Goal: Task Accomplishment & Management: Complete application form

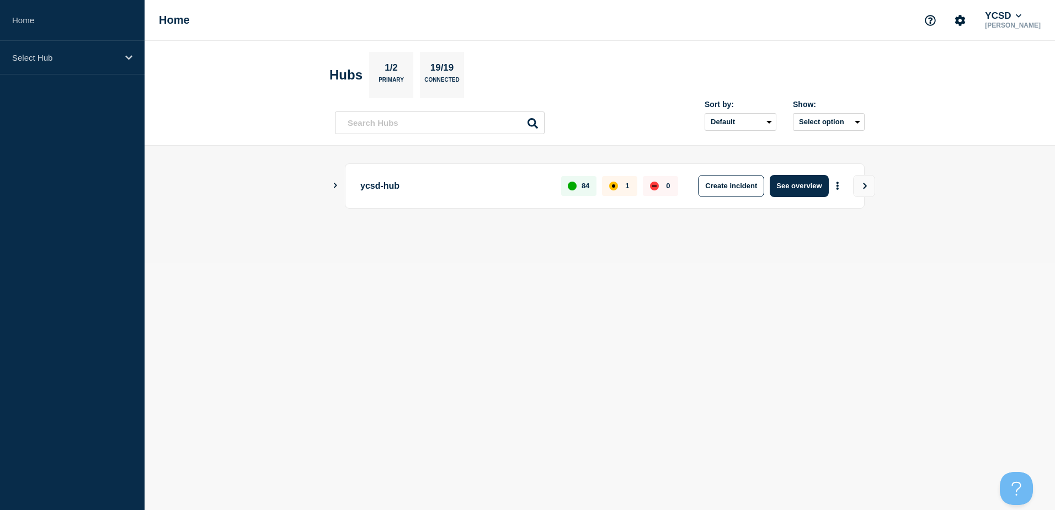
click at [337, 184] on icon "Show Connected Hubs" at bounding box center [335, 186] width 7 height 6
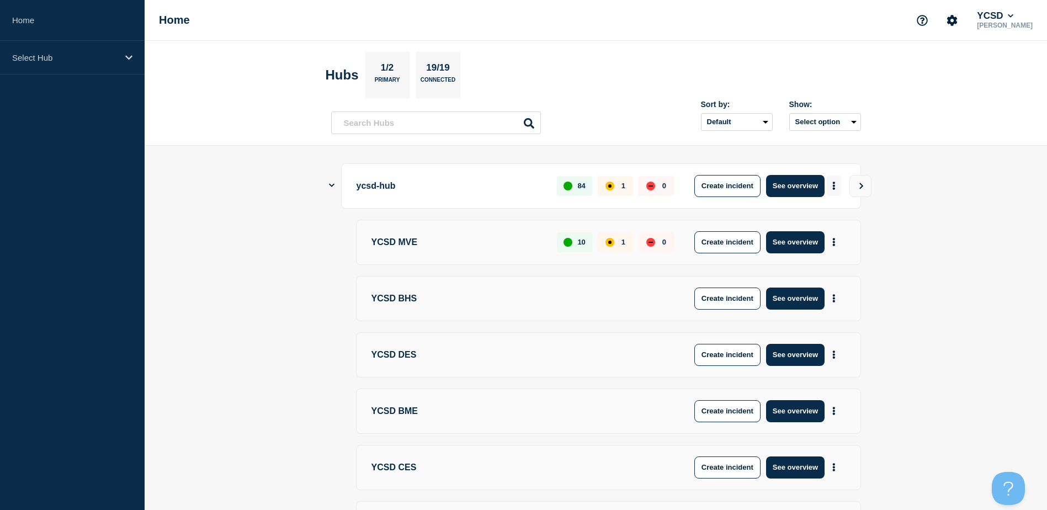
click at [830, 189] on button "More actions" at bounding box center [833, 185] width 14 height 20
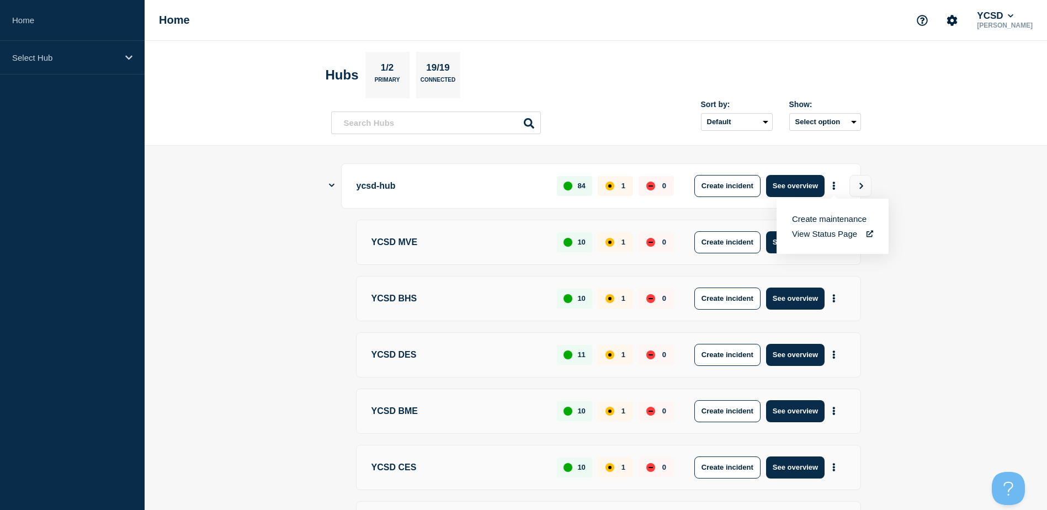
click at [837, 216] on button "Create maintenance" at bounding box center [829, 218] width 74 height 9
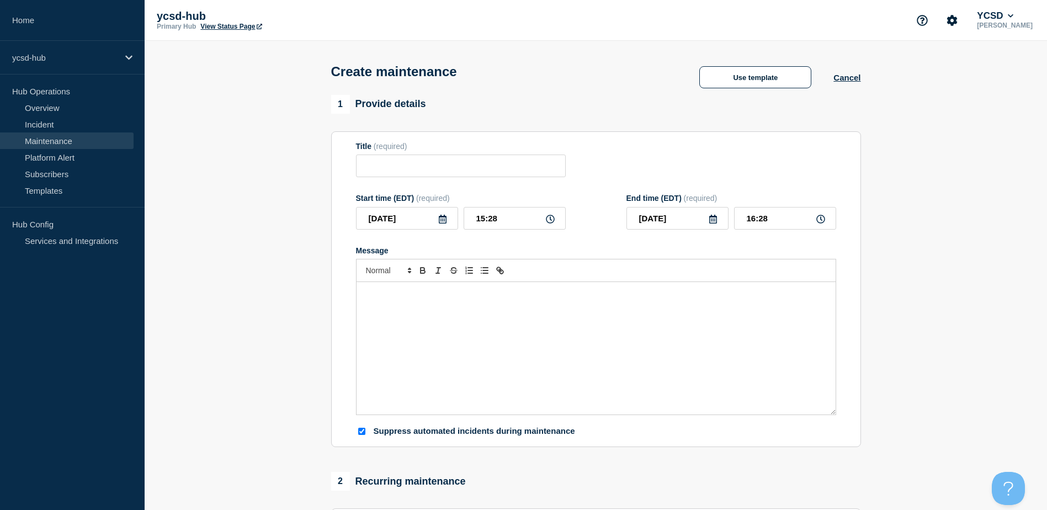
checkbox input "true"
click at [442, 221] on icon at bounding box center [443, 219] width 8 height 9
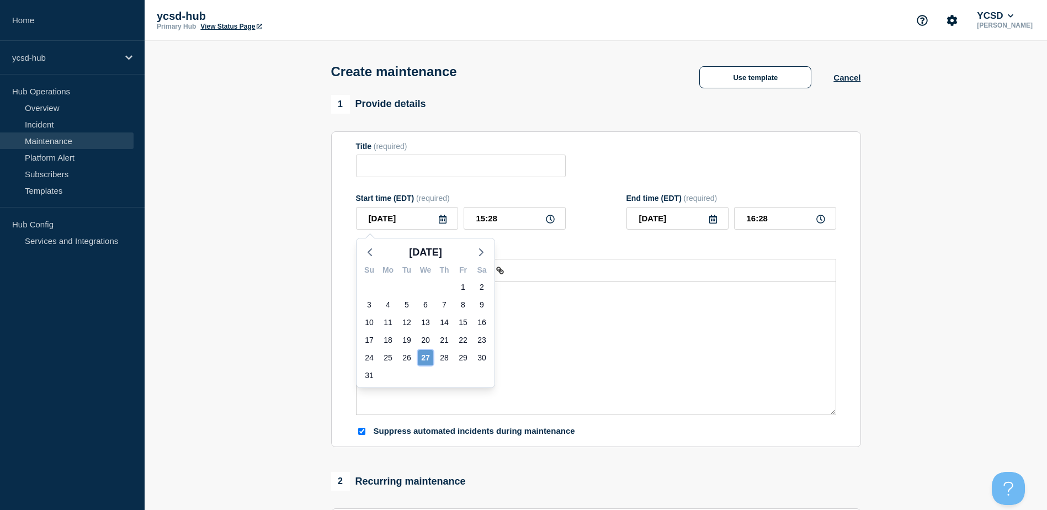
click at [424, 355] on div "27" at bounding box center [425, 357] width 15 height 15
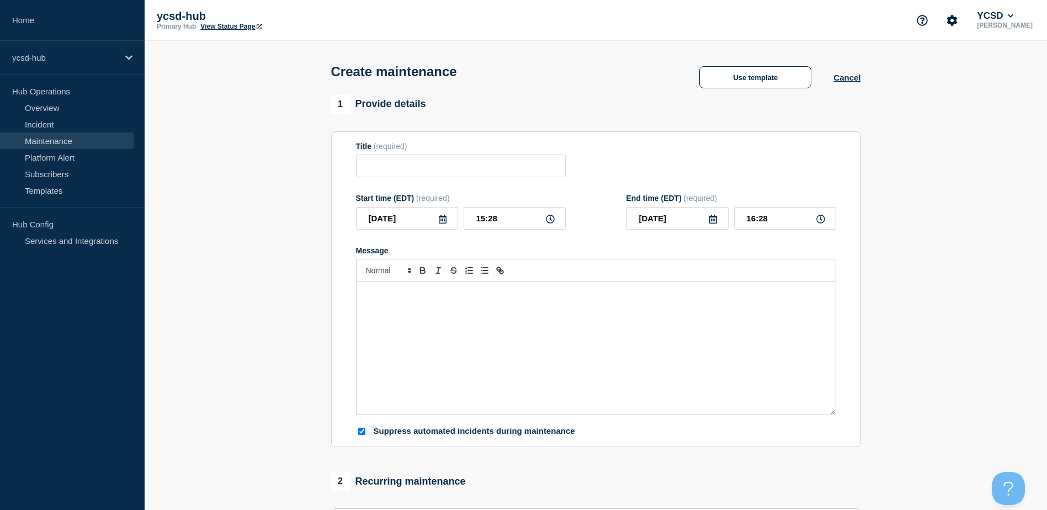
click at [550, 221] on icon at bounding box center [550, 219] width 9 height 9
click at [523, 226] on input "15:28" at bounding box center [514, 218] width 102 height 23
click at [506, 224] on input "15:28" at bounding box center [514, 218] width 102 height 23
click at [487, 222] on input "15:28" at bounding box center [514, 218] width 102 height 23
click at [562, 221] on input "15:28" at bounding box center [514, 218] width 102 height 23
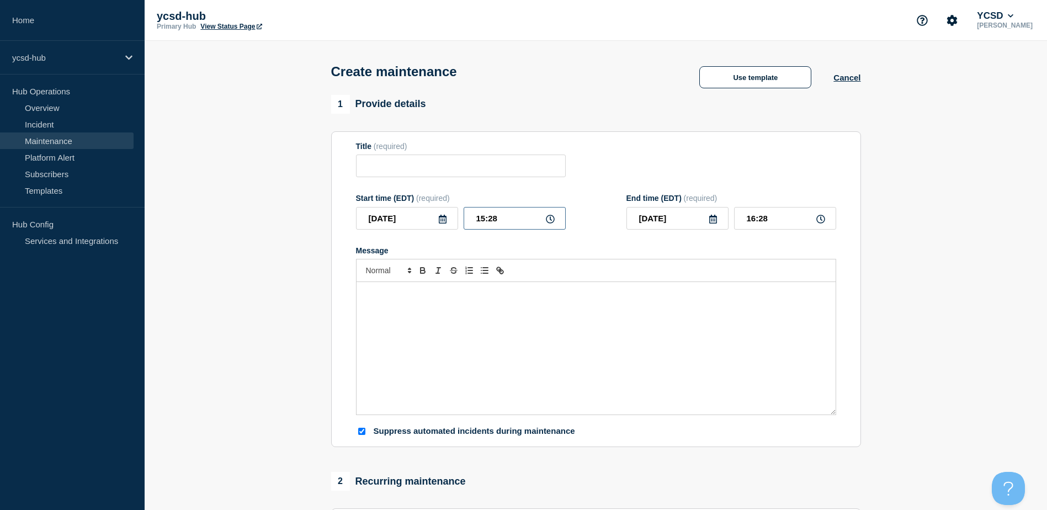
click at [531, 220] on input "15:28" at bounding box center [514, 218] width 102 height 23
click at [487, 221] on input "15:28" at bounding box center [514, 218] width 102 height 23
click at [503, 221] on input "15:28" at bounding box center [514, 218] width 102 height 23
drag, startPoint x: 527, startPoint y: 221, endPoint x: 470, endPoint y: 219, distance: 58.0
click at [470, 219] on input "15:28" at bounding box center [514, 218] width 102 height 23
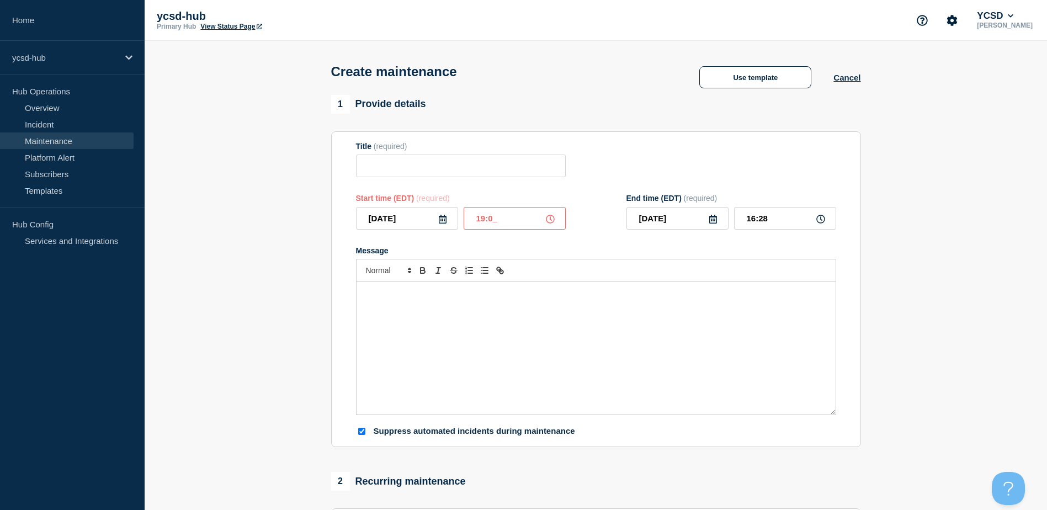
type input "19:00"
type input "20:00"
click at [786, 221] on input "20:00" at bounding box center [785, 218] width 102 height 23
click at [407, 172] on input "Title" at bounding box center [461, 165] width 210 height 23
click at [767, 79] on button "Use template" at bounding box center [755, 77] width 112 height 22
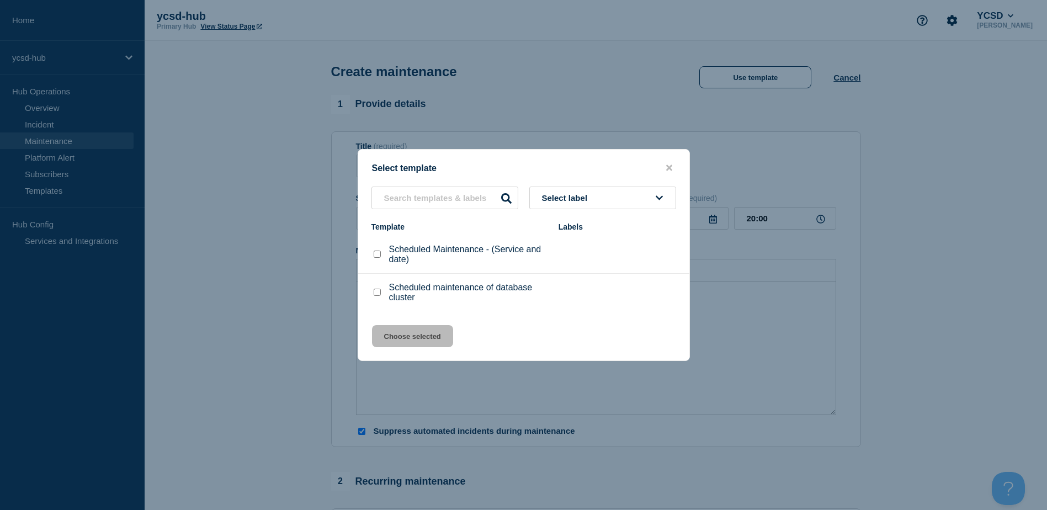
click at [376, 256] on input "Scheduled Maintenance - (Service and date) checkbox" at bounding box center [377, 253] width 7 height 7
checkbox input "true"
click at [399, 334] on button "Choose selected" at bounding box center [412, 336] width 81 height 22
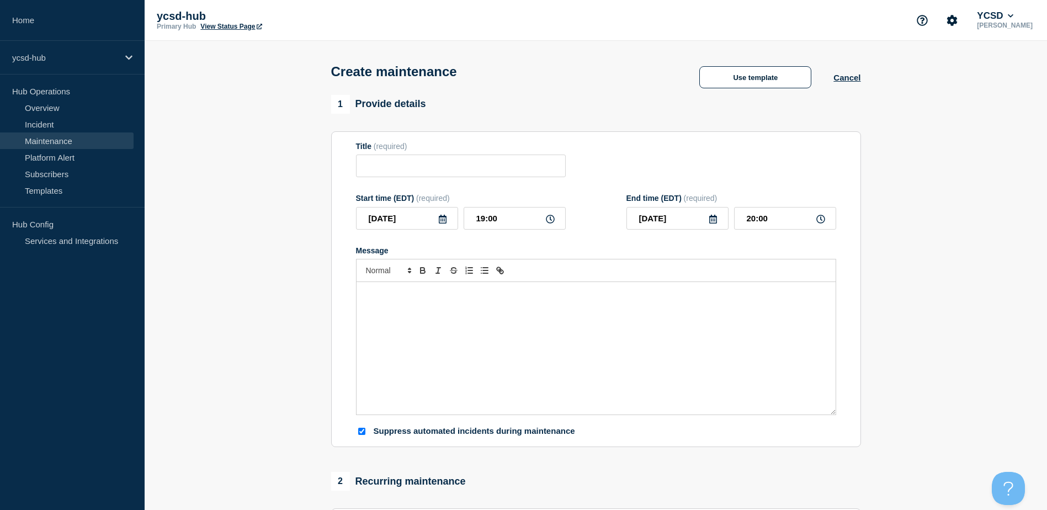
type input "Scheduled Maintenance - (Service and date)"
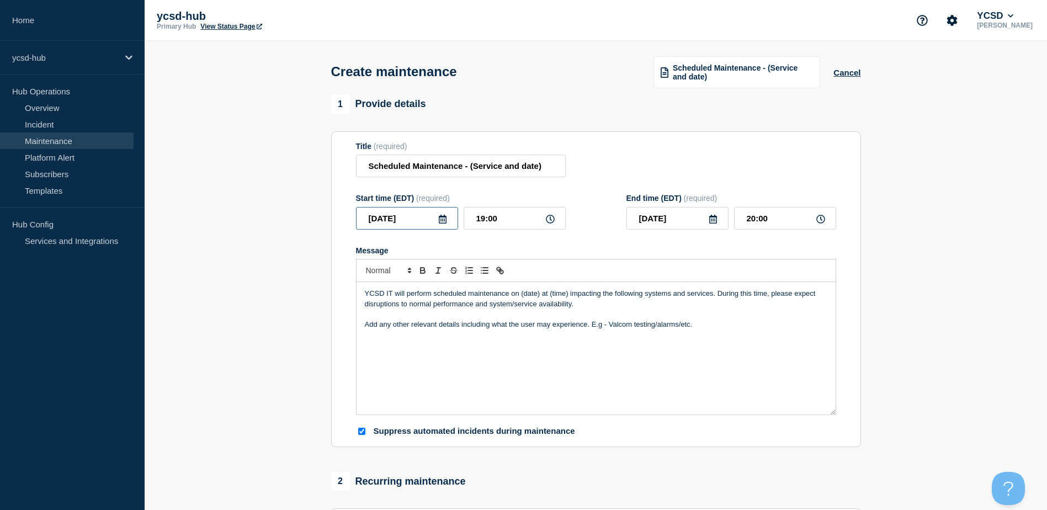
click at [414, 221] on input "[DATE]" at bounding box center [407, 218] width 102 height 23
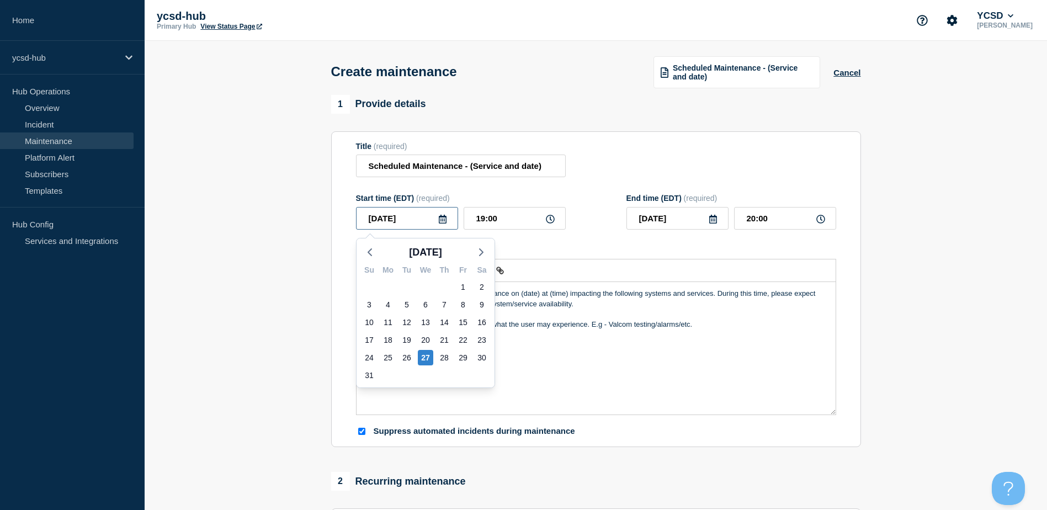
drag, startPoint x: 415, startPoint y: 221, endPoint x: 410, endPoint y: 222, distance: 5.6
click at [410, 222] on input "[DATE]" at bounding box center [407, 218] width 102 height 23
click at [412, 221] on input "[DATE]" at bounding box center [407, 218] width 102 height 23
click at [528, 298] on p "YCSD IT will perform scheduled maintenance on (date) at (time) impacting the fo…" at bounding box center [596, 299] width 462 height 20
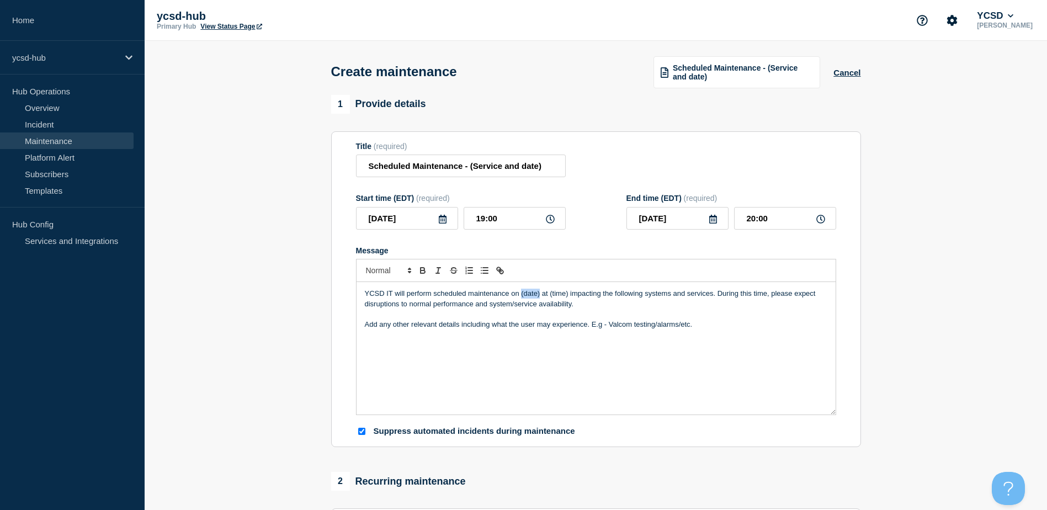
drag, startPoint x: 522, startPoint y: 295, endPoint x: 540, endPoint y: 295, distance: 17.7
click at [540, 295] on p "YCSD IT will perform scheduled maintenance on (date) at (time) impacting the fo…" at bounding box center [596, 299] width 462 height 20
click at [417, 351] on div "YCSD IT will perform scheduled maintenance on [DATE] 7:00 PM impacting the netw…" at bounding box center [595, 348] width 479 height 132
click at [370, 327] on p "Add any other relevant details including what the user may experience. E.g - Va…" at bounding box center [596, 324] width 462 height 10
click at [468, 328] on p "Add any other relevant details including what the user may experience. E.g - Va…" at bounding box center [596, 324] width 462 height 10
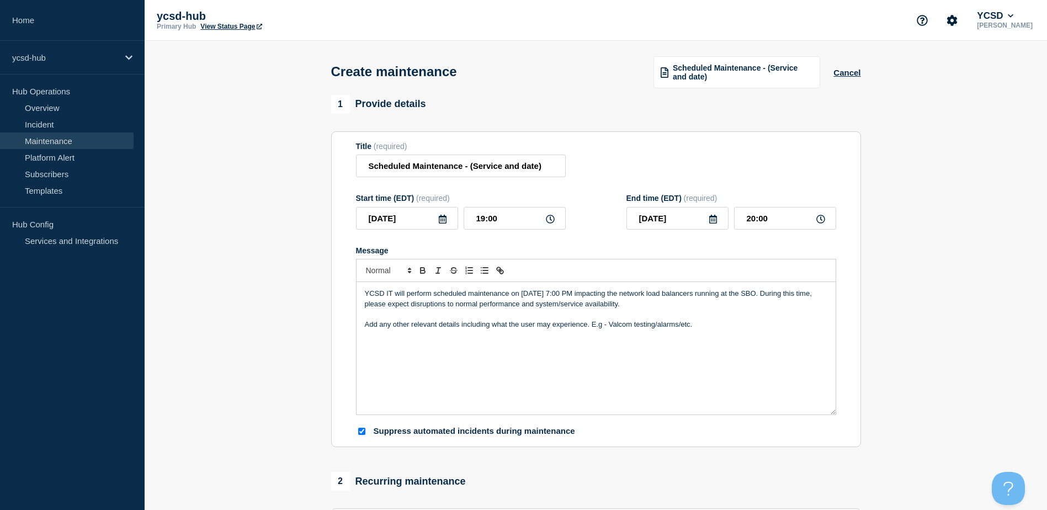
click at [450, 335] on div "YCSD IT will perform scheduled maintenance on [DATE] 7:00 PM impacting the netw…" at bounding box center [595, 348] width 479 height 132
click at [511, 319] on p "Message" at bounding box center [596, 314] width 462 height 10
click at [473, 326] on p "Add any other relevant details including what the user may experience. E.g - Va…" at bounding box center [596, 324] width 462 height 10
click at [551, 326] on p "Add any other relevant details including what the user may experience. E.g - Va…" at bounding box center [596, 324] width 462 height 10
click at [609, 326] on p "Add any other relevant details including what the user may experience. E.g - Va…" at bounding box center [596, 324] width 462 height 10
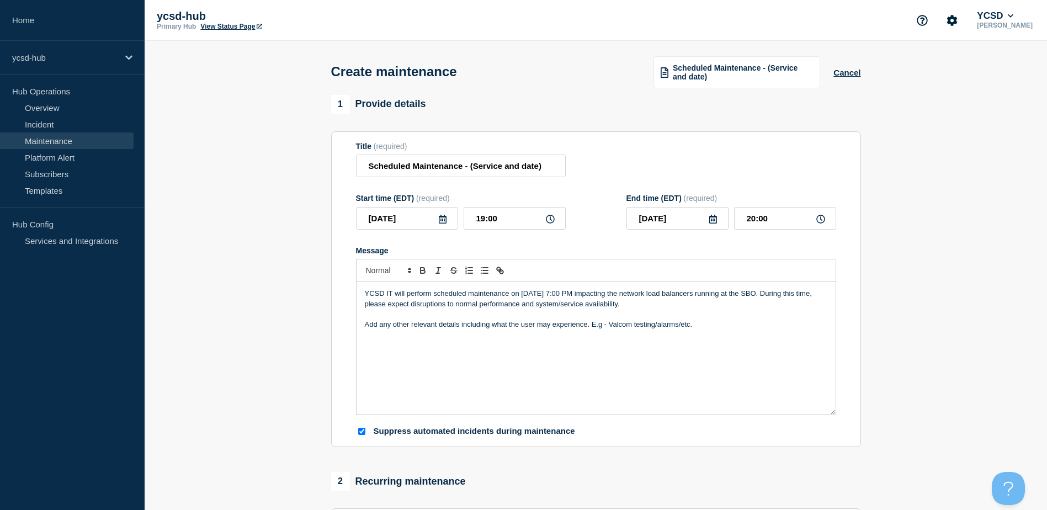
drag, startPoint x: 365, startPoint y: 326, endPoint x: 707, endPoint y: 332, distance: 342.7
click at [707, 332] on div "YCSD IT will perform scheduled maintenance on [DATE] 7:00 PM impacting the netw…" at bounding box center [595, 348] width 479 height 132
drag, startPoint x: 367, startPoint y: 166, endPoint x: 462, endPoint y: 166, distance: 94.9
click at [462, 166] on input "Scheduled Maintenance - (Service and date)" at bounding box center [461, 165] width 210 height 23
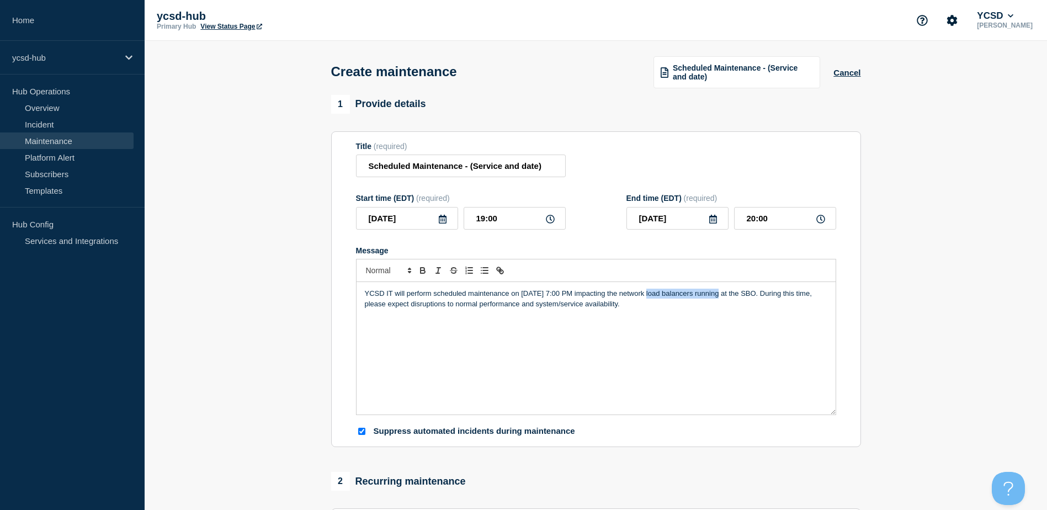
drag, startPoint x: 642, startPoint y: 295, endPoint x: 716, endPoint y: 297, distance: 73.4
click at [716, 297] on p "YCSD IT will perform scheduled maintenance on [DATE] 7:00 PM impacting the netw…" at bounding box center [596, 299] width 462 height 20
click at [510, 364] on div "YCSD IT will perform scheduled maintenance on [DATE] 7:00 PM impacting the Citr…" at bounding box center [595, 348] width 479 height 132
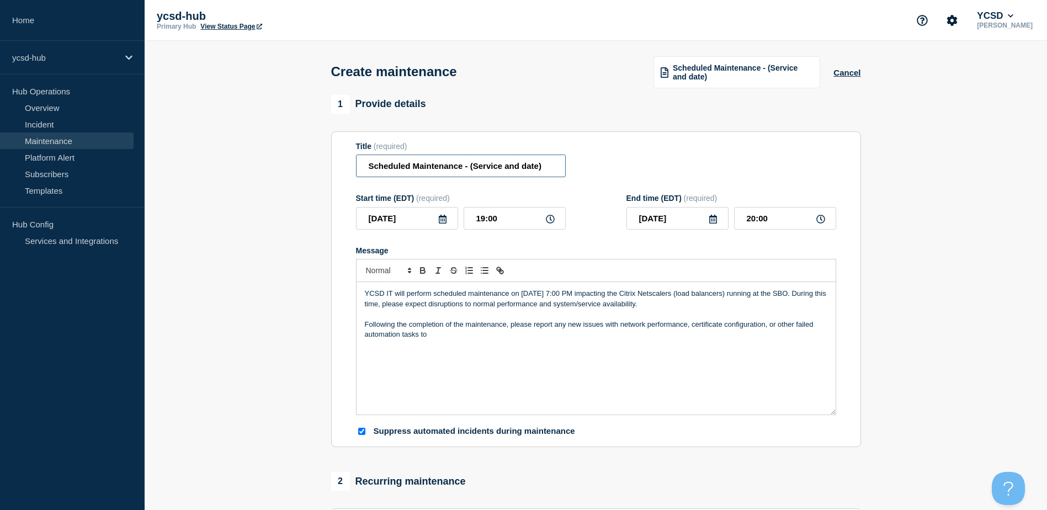
drag, startPoint x: 367, startPoint y: 167, endPoint x: 461, endPoint y: 175, distance: 94.8
click at [461, 175] on input "Scheduled Maintenance - (Service and date)" at bounding box center [461, 165] width 210 height 23
type input "SBO Load Balancer Failover - (Citrix Netscalers; [DATE])"
click at [804, 294] on p "YCSD IT will perform scheduled maintenance on [DATE] 7:00 PM impacting the Citr…" at bounding box center [596, 299] width 462 height 20
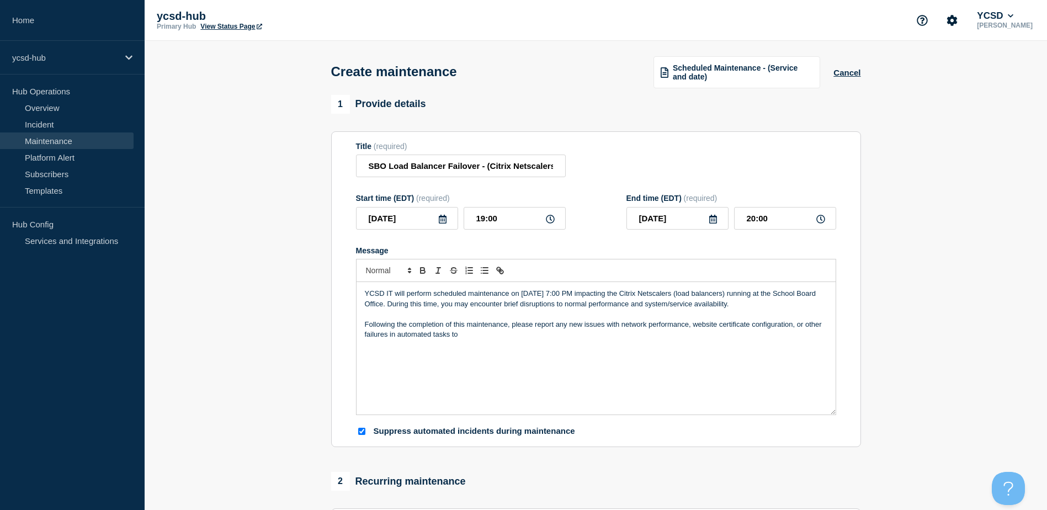
drag, startPoint x: 408, startPoint y: 305, endPoint x: 417, endPoint y: 310, distance: 10.1
click at [408, 305] on p "YCSD IT will perform scheduled maintenance on [DATE] 7:00 PM impacting the Citr…" at bounding box center [596, 299] width 462 height 20
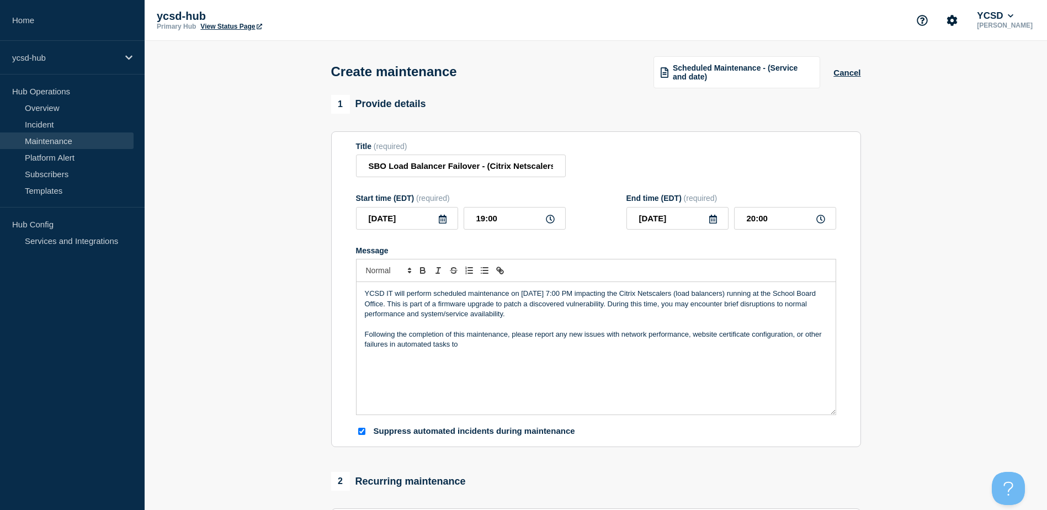
click at [471, 345] on p "Following the completion of this maintenance, please report any new issues with…" at bounding box center [596, 339] width 462 height 20
click at [528, 385] on div "YCSD IT will perform scheduled maintenance on [DATE] 7:00 PM impacting the Citr…" at bounding box center [595, 348] width 479 height 132
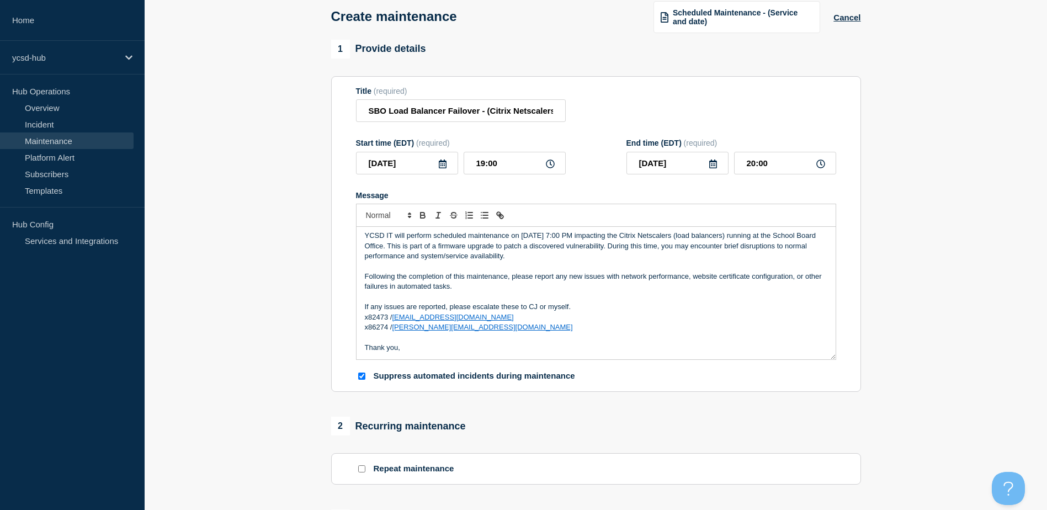
scroll to position [110, 0]
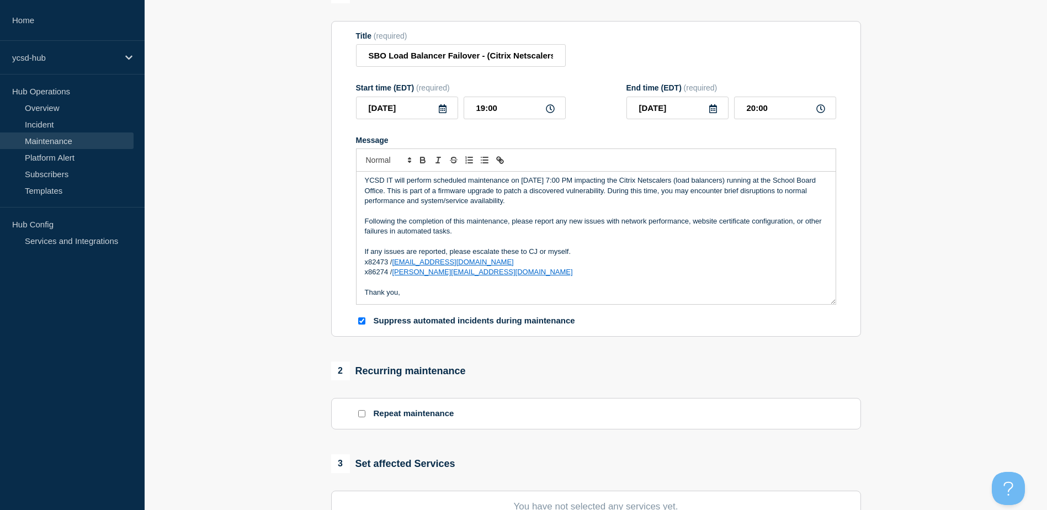
click at [361, 322] on input "Suppress automated incidents during maintenance" at bounding box center [361, 320] width 7 height 7
checkbox input "true"
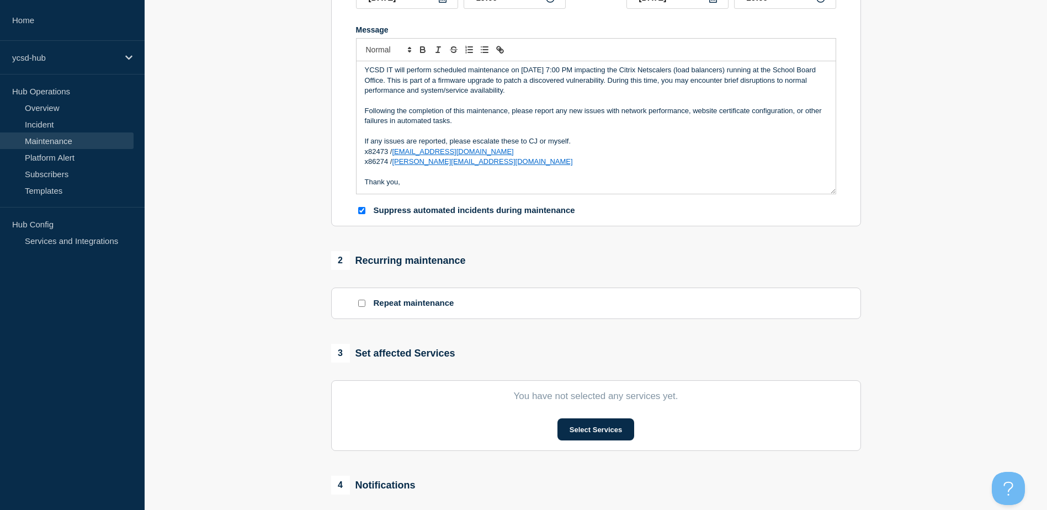
scroll to position [331, 0]
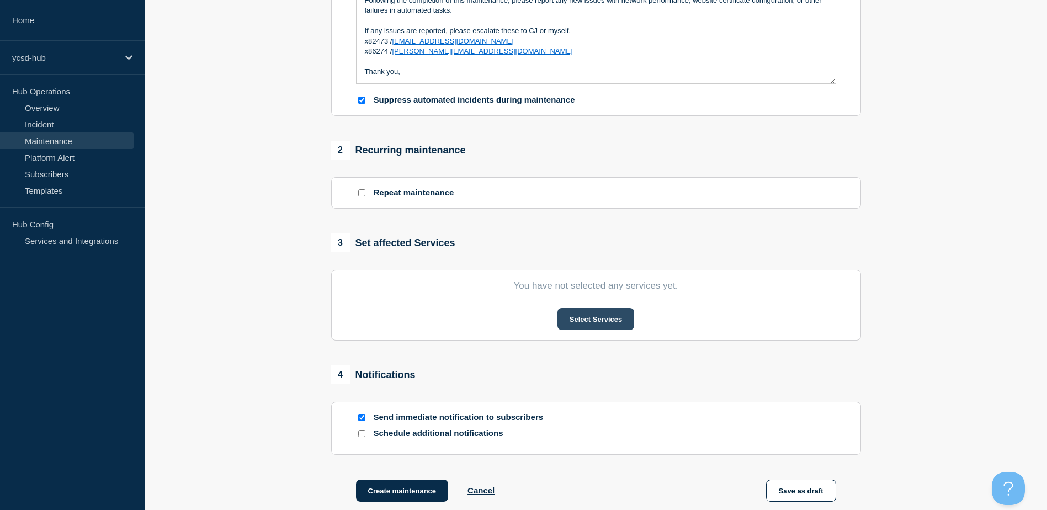
click at [575, 320] on button "Select Services" at bounding box center [595, 319] width 77 height 22
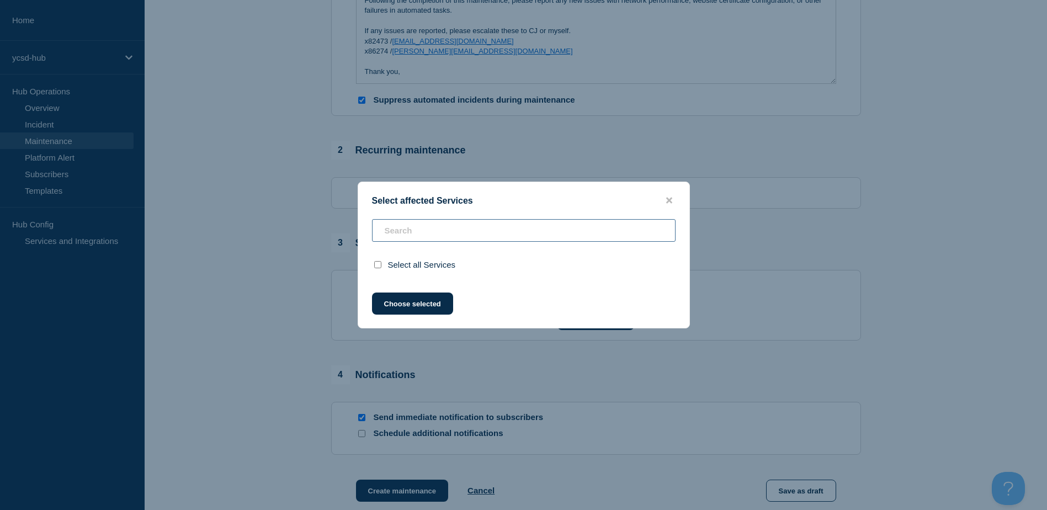
click at [425, 239] on input "text" at bounding box center [523, 230] width 303 height 23
click at [450, 232] on input "text" at bounding box center [523, 230] width 303 height 23
click at [411, 309] on button "Choose selected" at bounding box center [412, 303] width 81 height 22
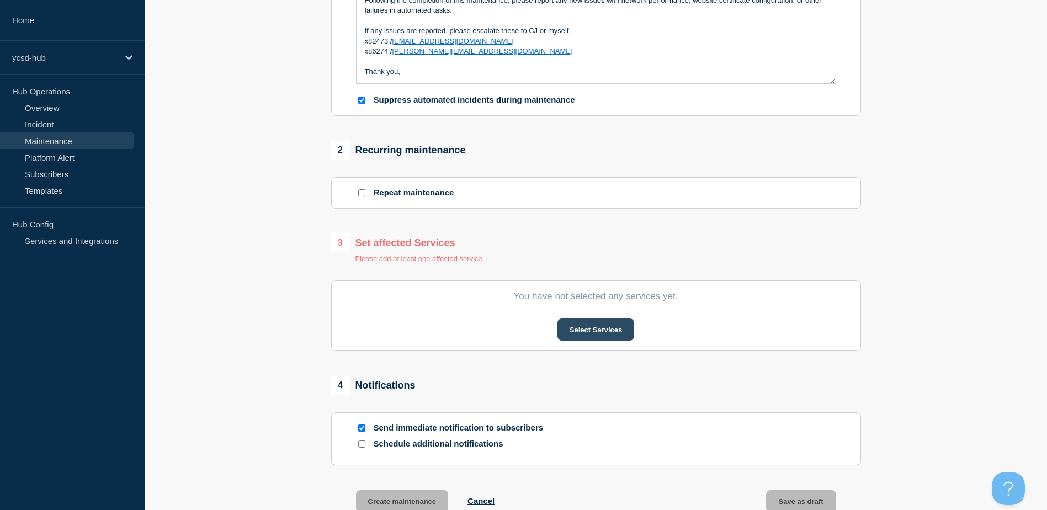
click at [601, 330] on button "Select Services" at bounding box center [595, 329] width 77 height 22
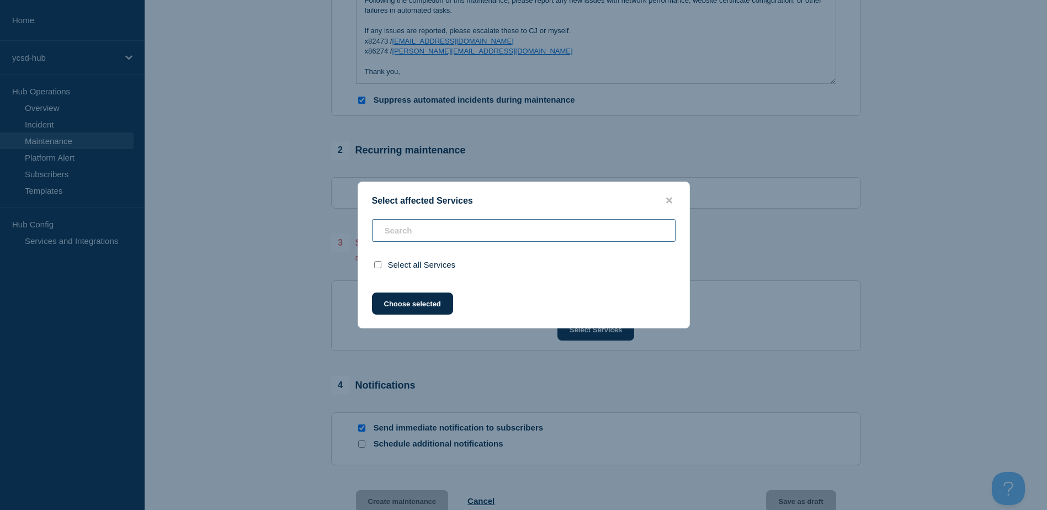
click at [430, 237] on input "text" at bounding box center [523, 230] width 303 height 23
type input "s"
checkbox input "true"
type input "sbo"
click at [665, 199] on button "close button" at bounding box center [669, 200] width 13 height 10
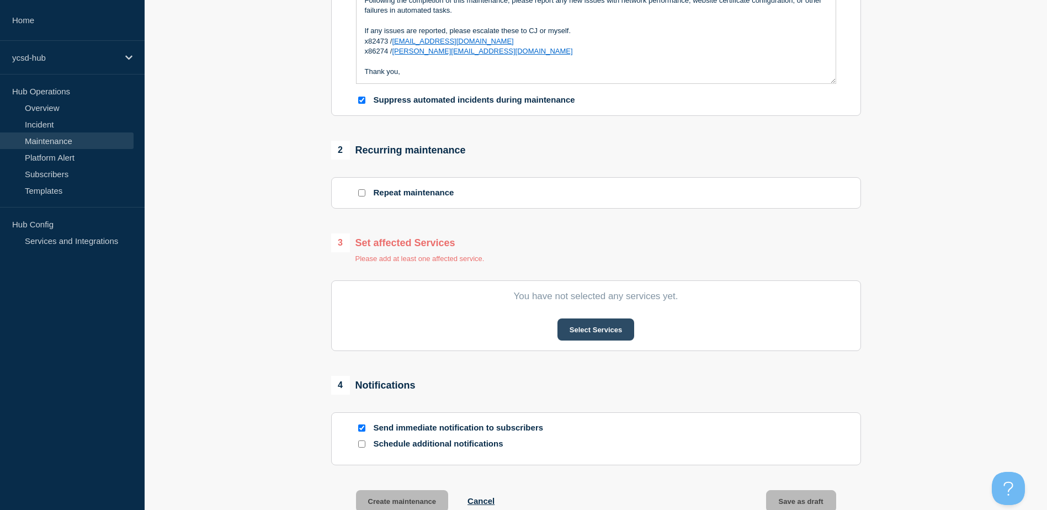
click at [595, 334] on button "Select Services" at bounding box center [595, 329] width 77 height 22
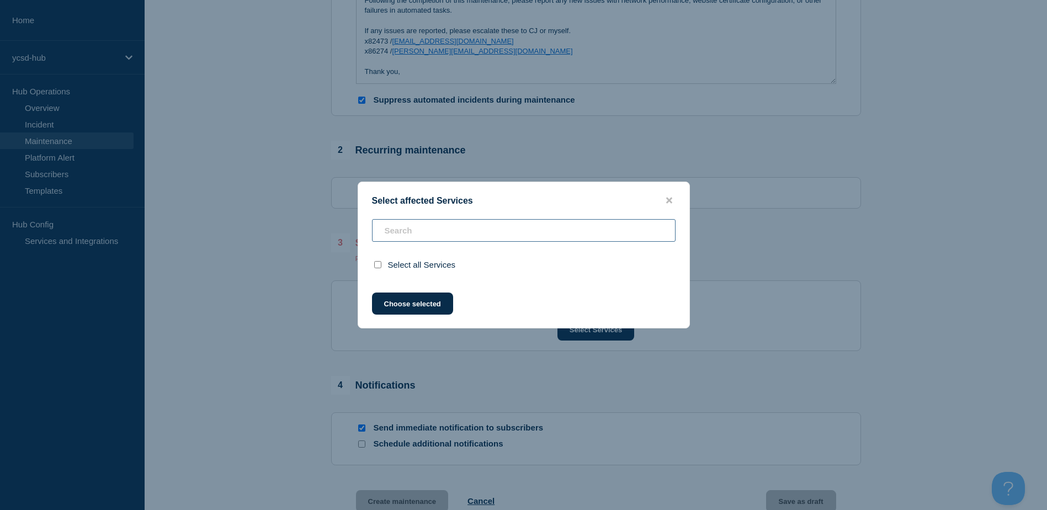
click at [431, 232] on input "text" at bounding box center [523, 230] width 303 height 23
click at [376, 265] on input "select all checkbox" at bounding box center [377, 264] width 7 height 7
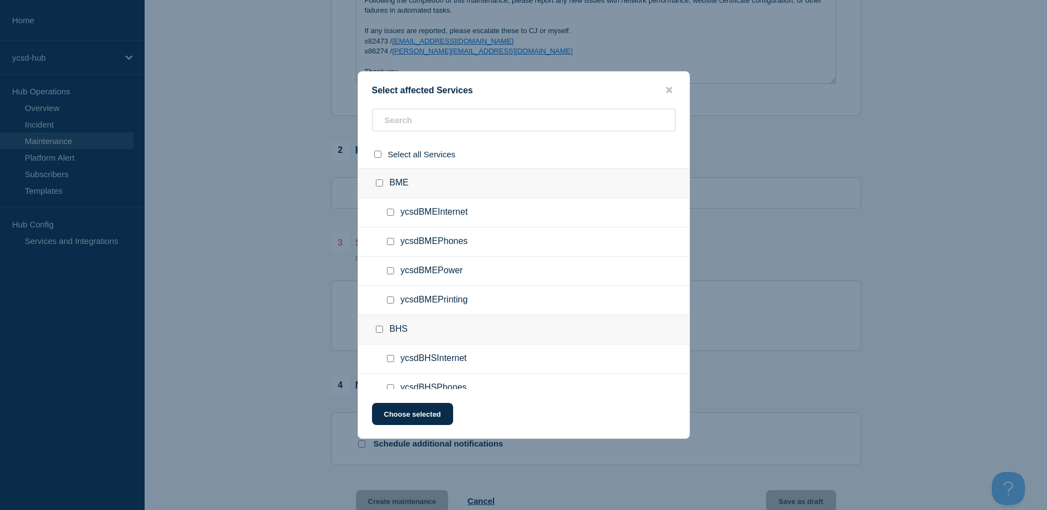
click at [376, 158] on input "select all checkbox" at bounding box center [377, 154] width 7 height 7
checkbox input "true"
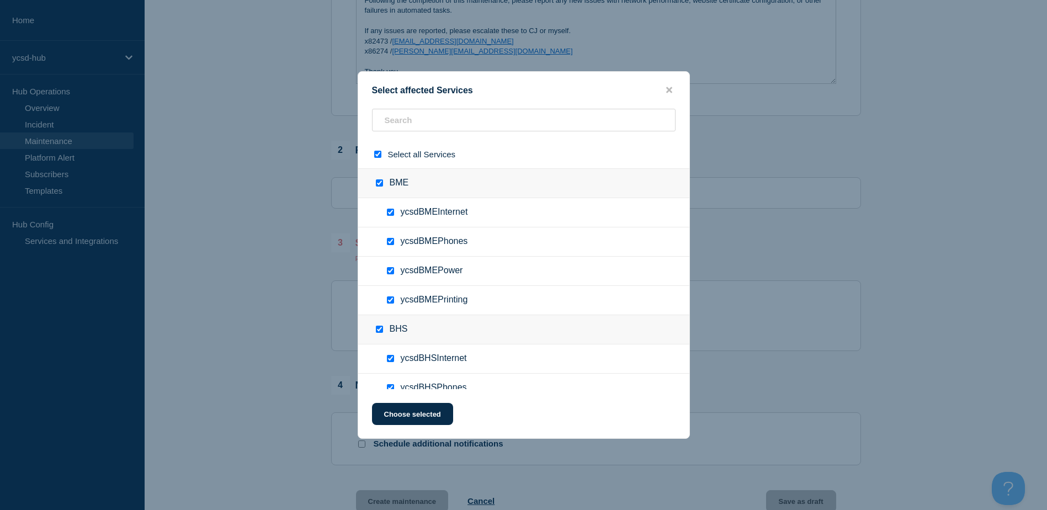
checkbox input "true"
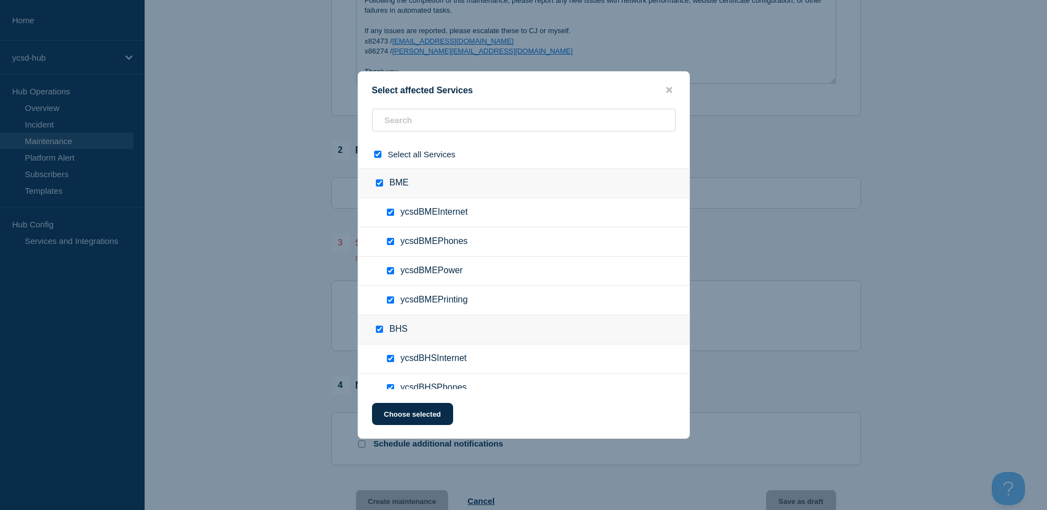
checkbox input "true"
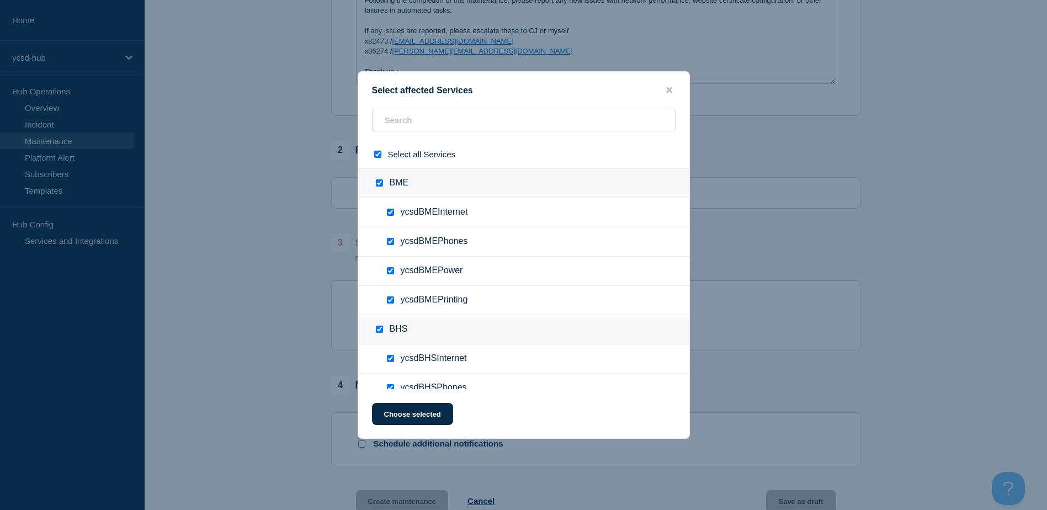
checkbox input "true"
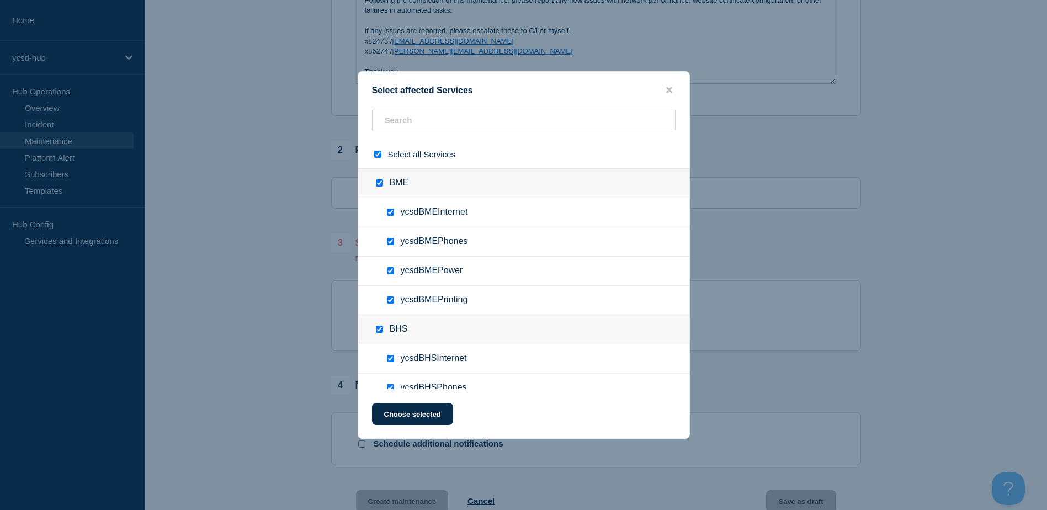
checkbox input "true"
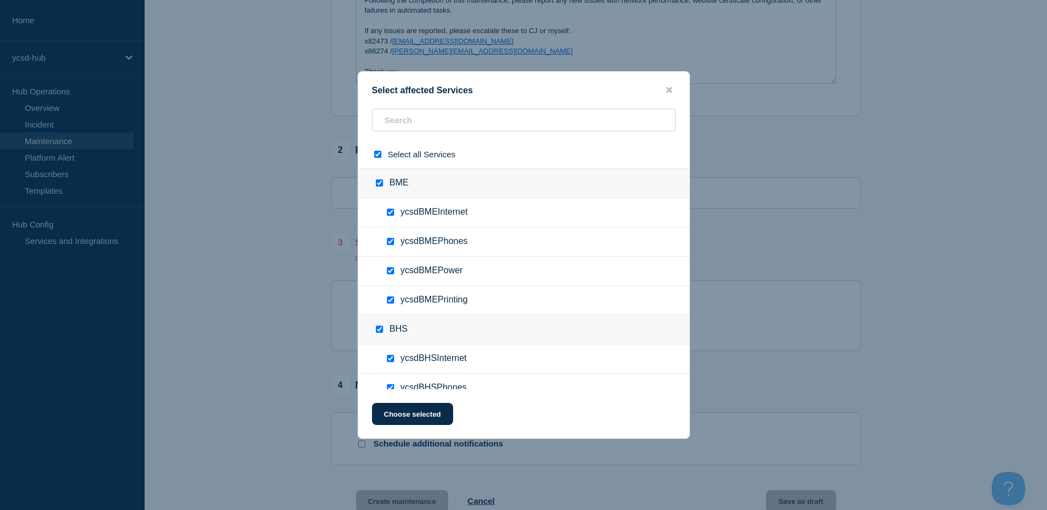
checkbox input "true"
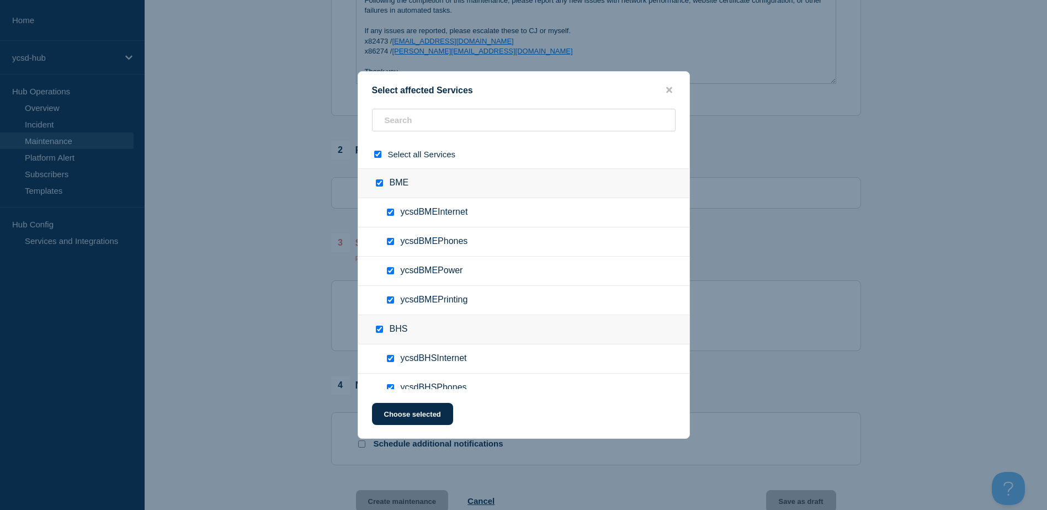
checkbox input "true"
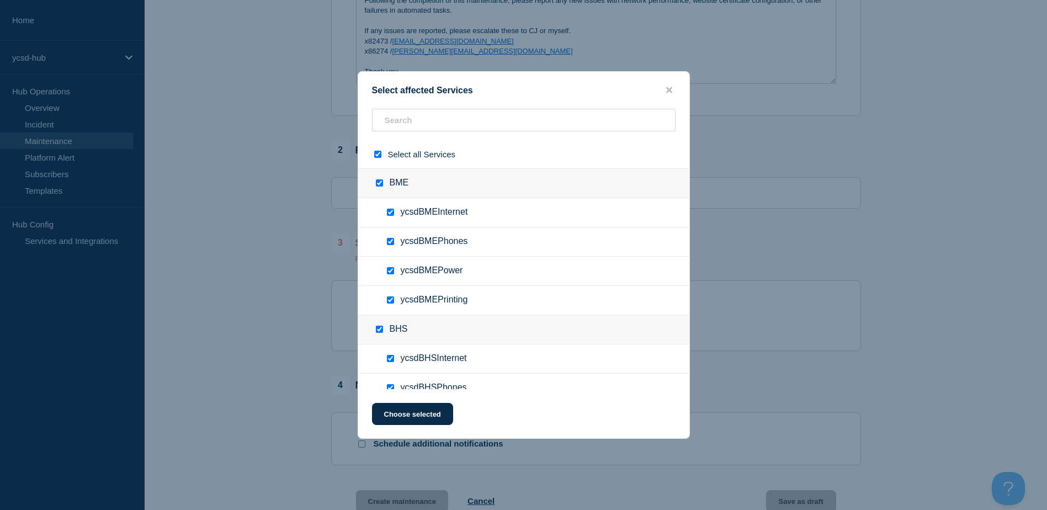
checkbox input "true"
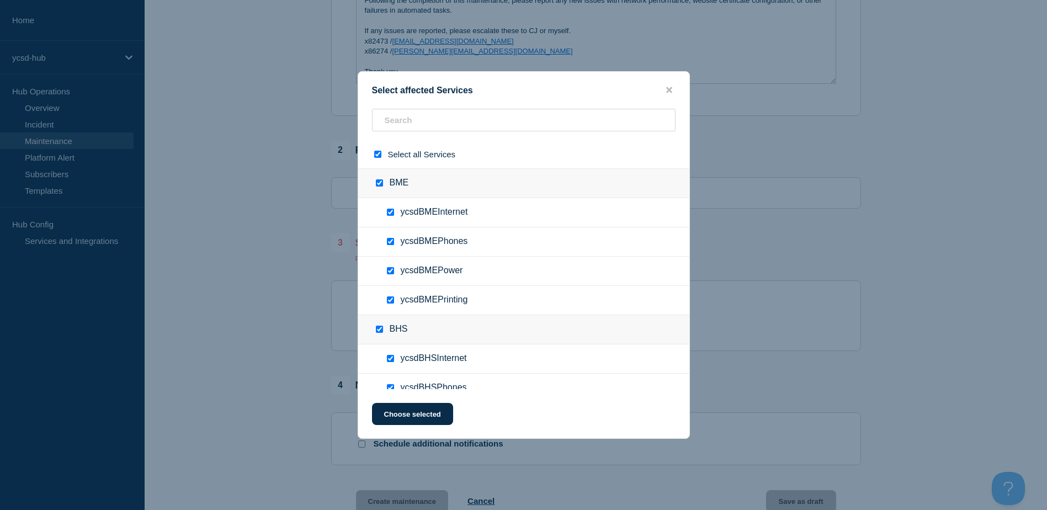
checkbox input "true"
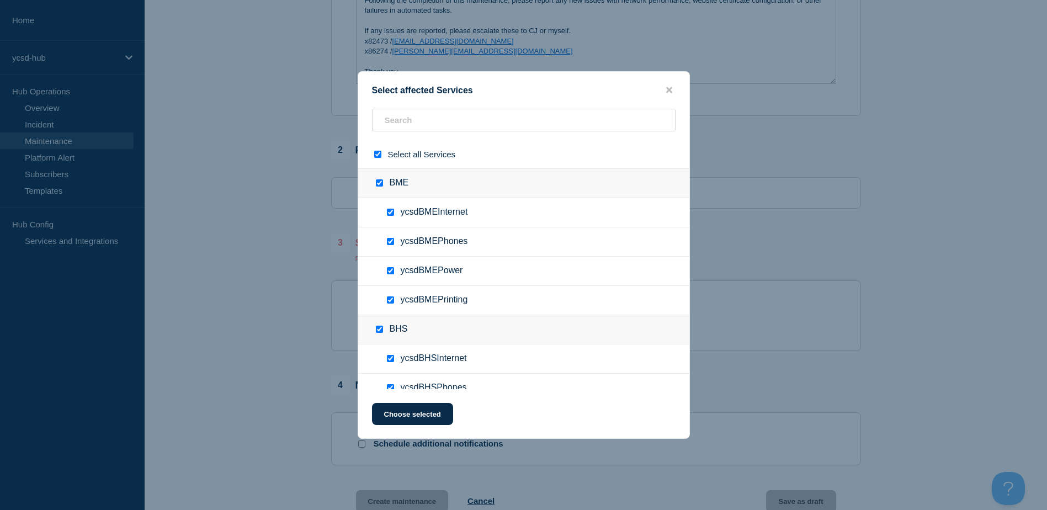
checkbox input "true"
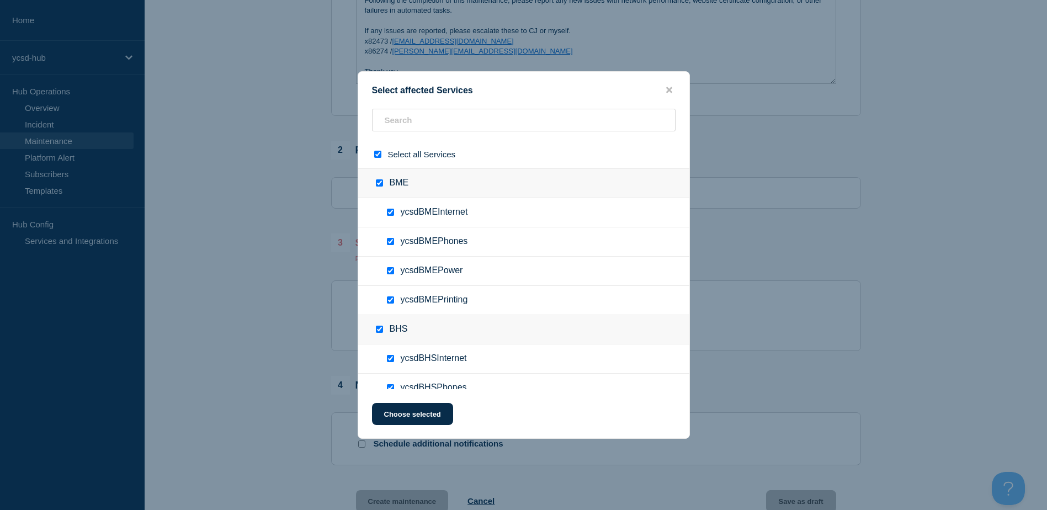
checkbox input "true"
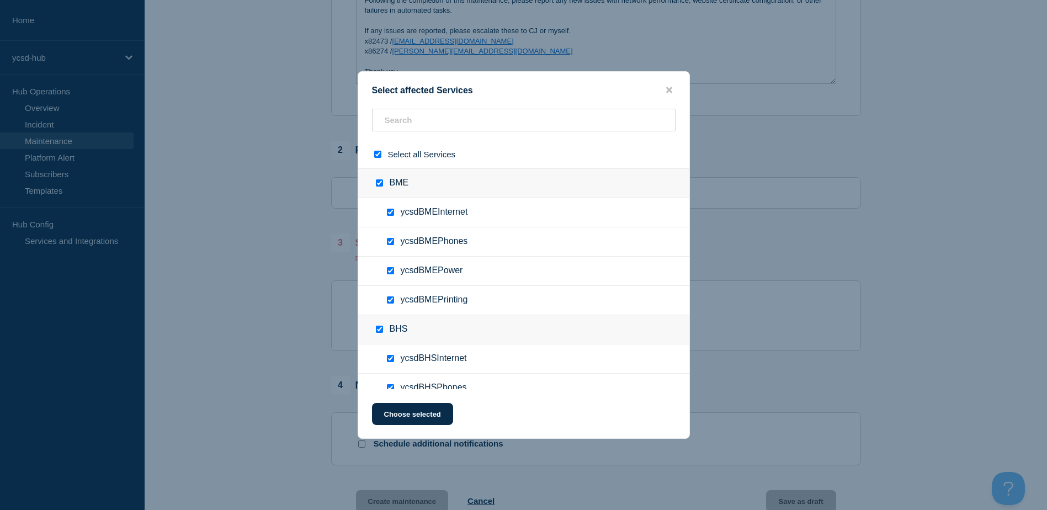
checkbox input "true"
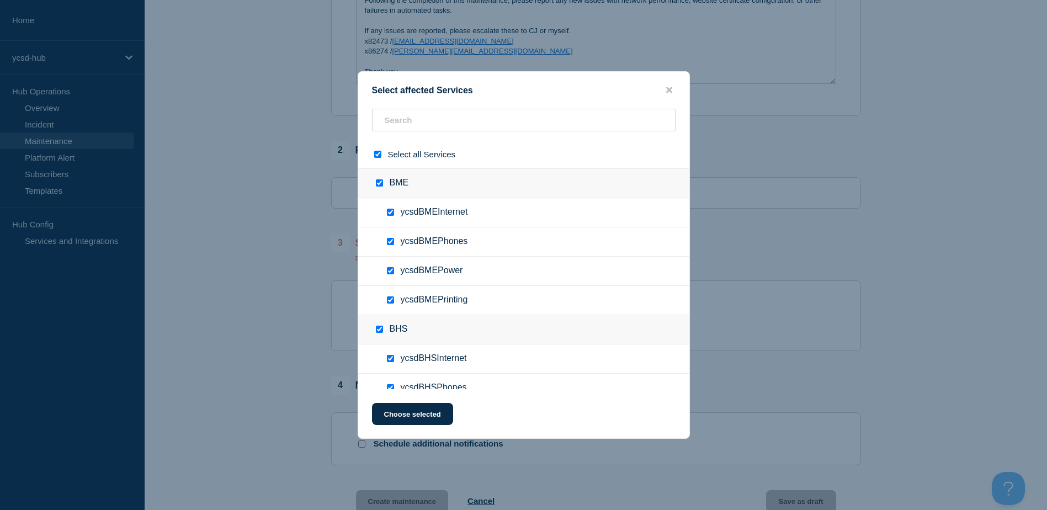
checkbox input "true"
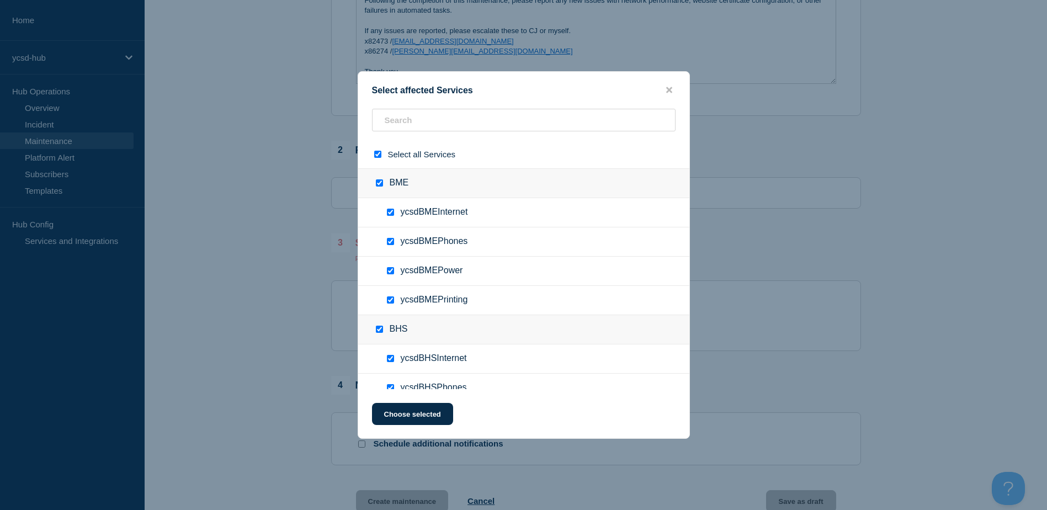
checkbox input "true"
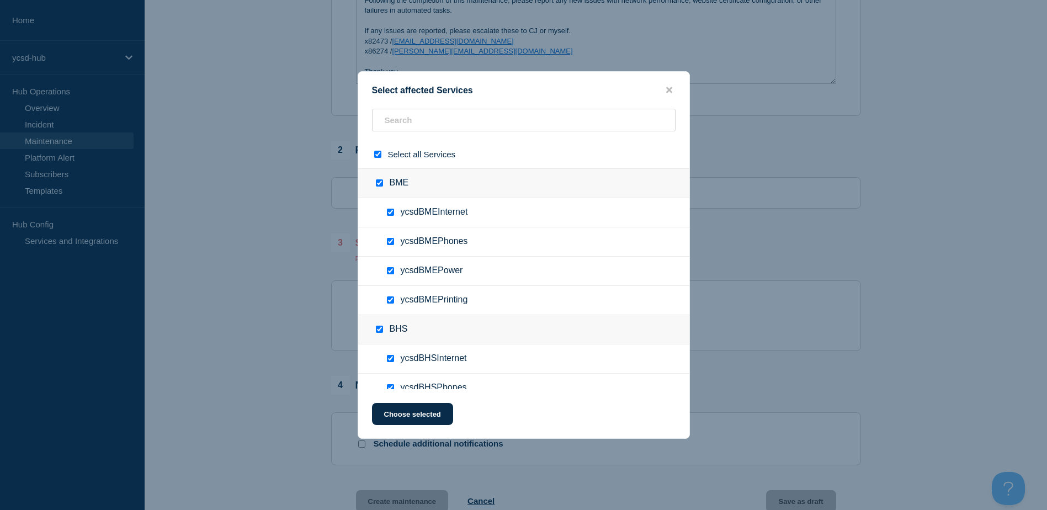
checkbox input "true"
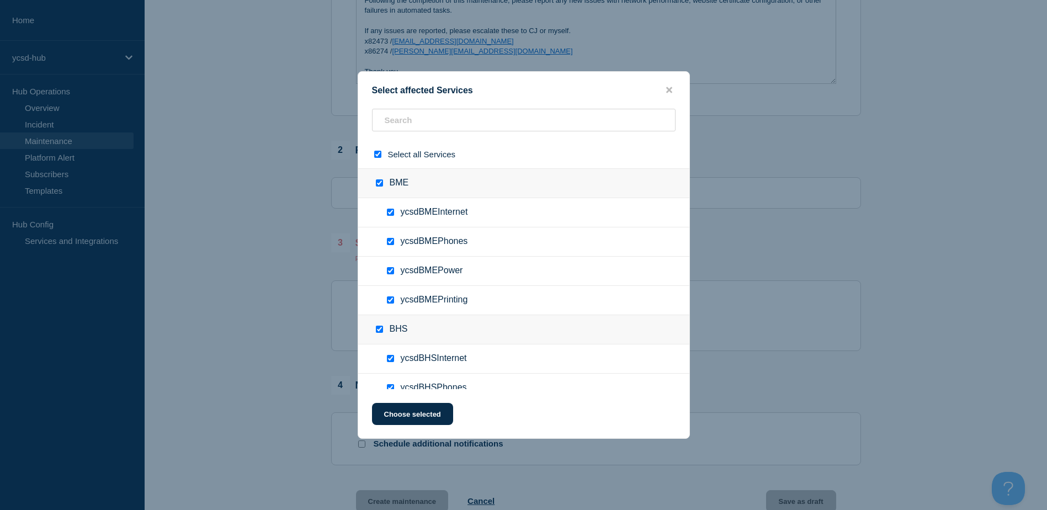
checkbox input "true"
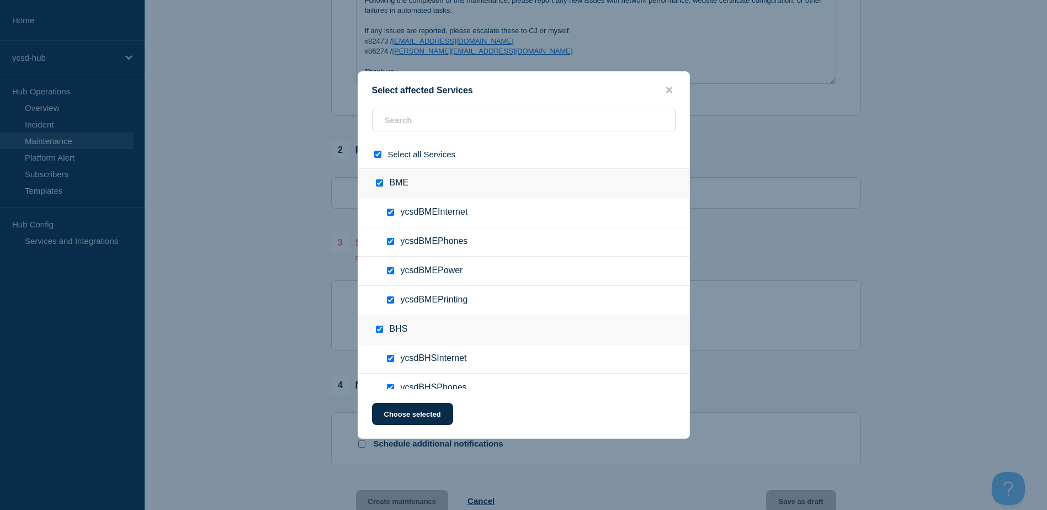
checkbox input "true"
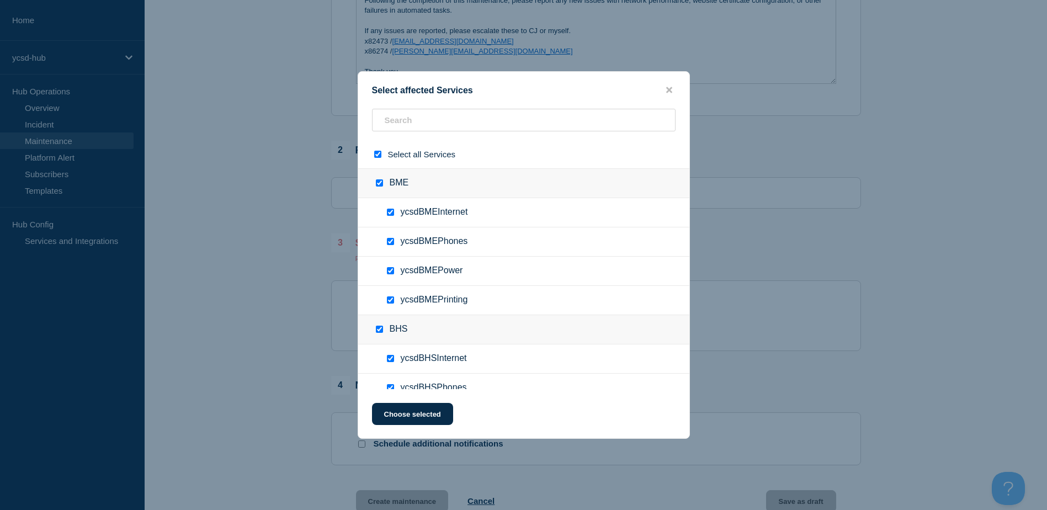
checkbox input "true"
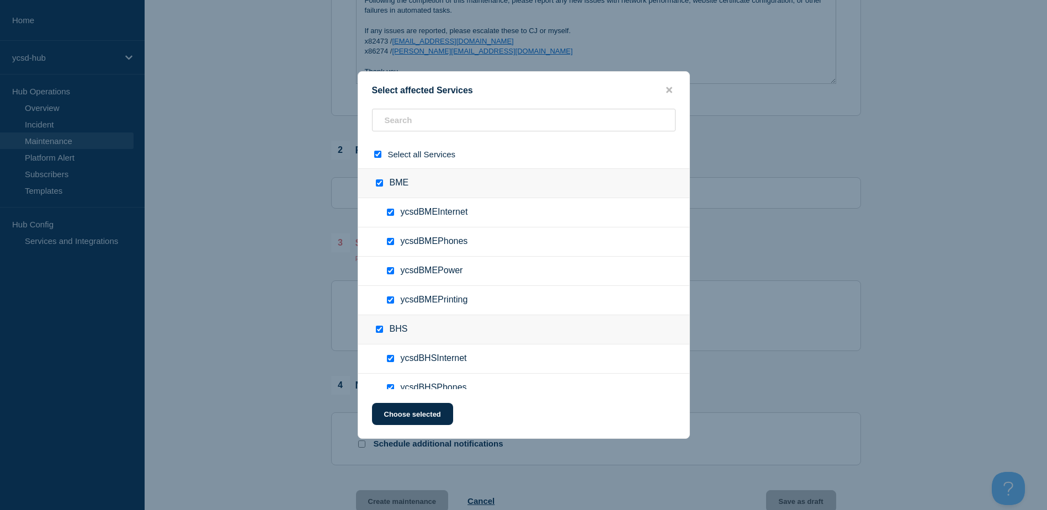
checkbox input "true"
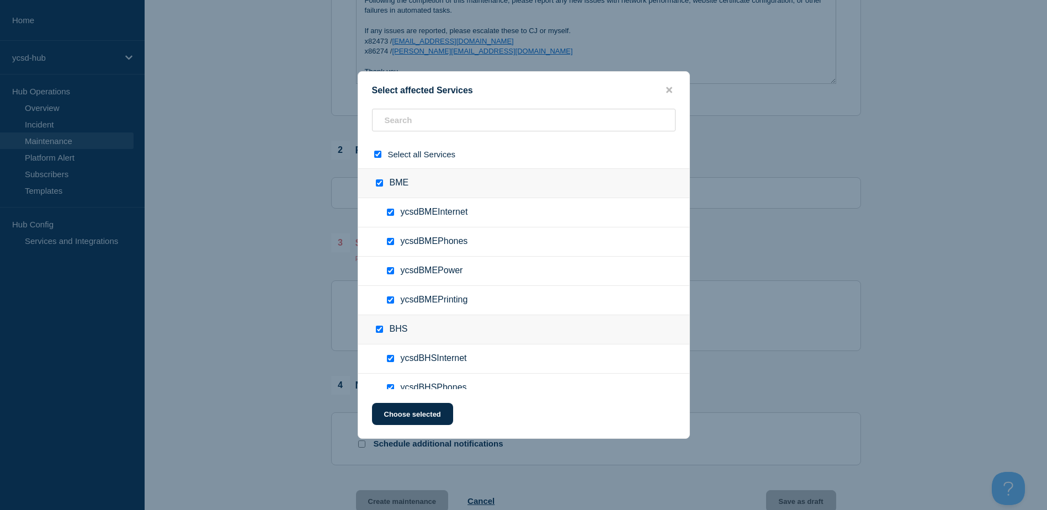
checkbox input "true"
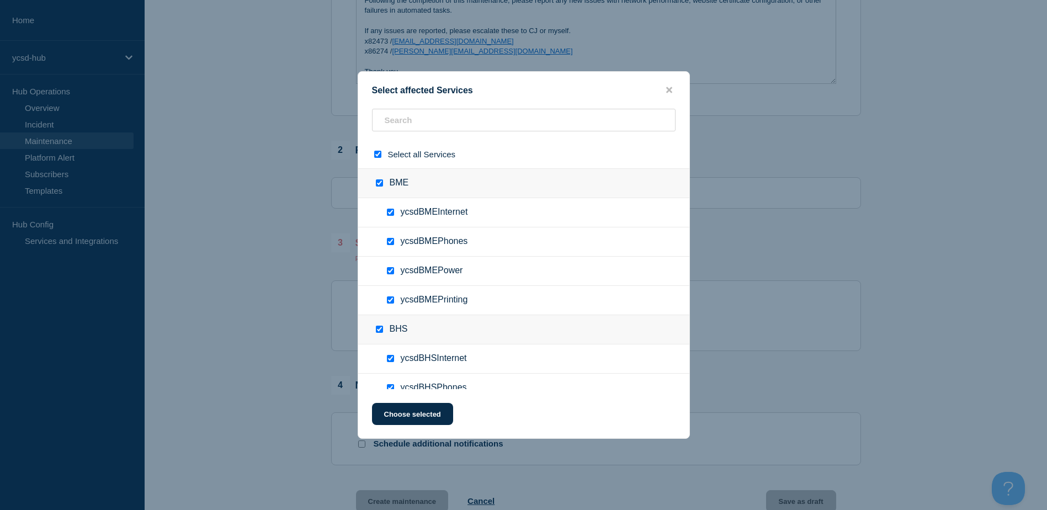
checkbox input "true"
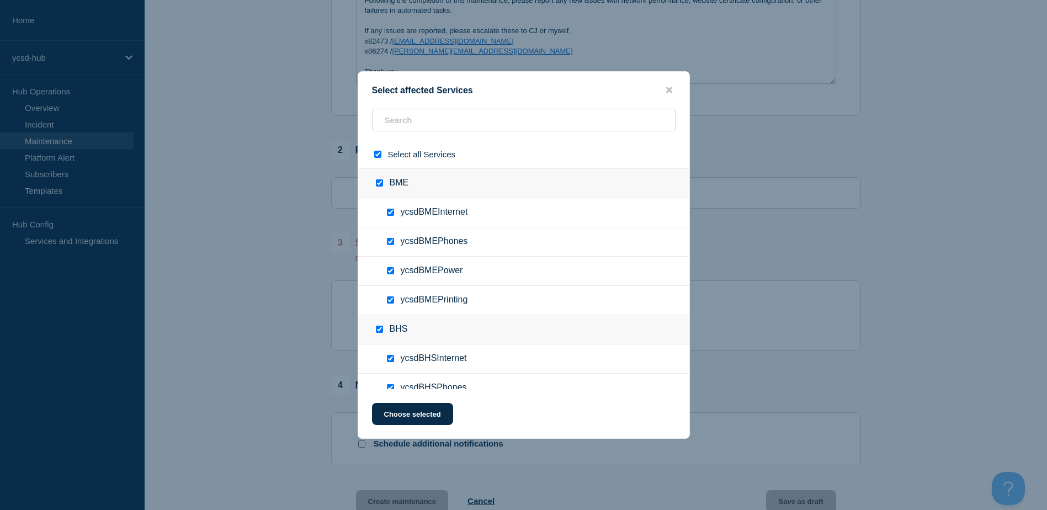
checkbox input "true"
click at [376, 156] on input "select all checkbox" at bounding box center [377, 154] width 7 height 7
checkbox input "false"
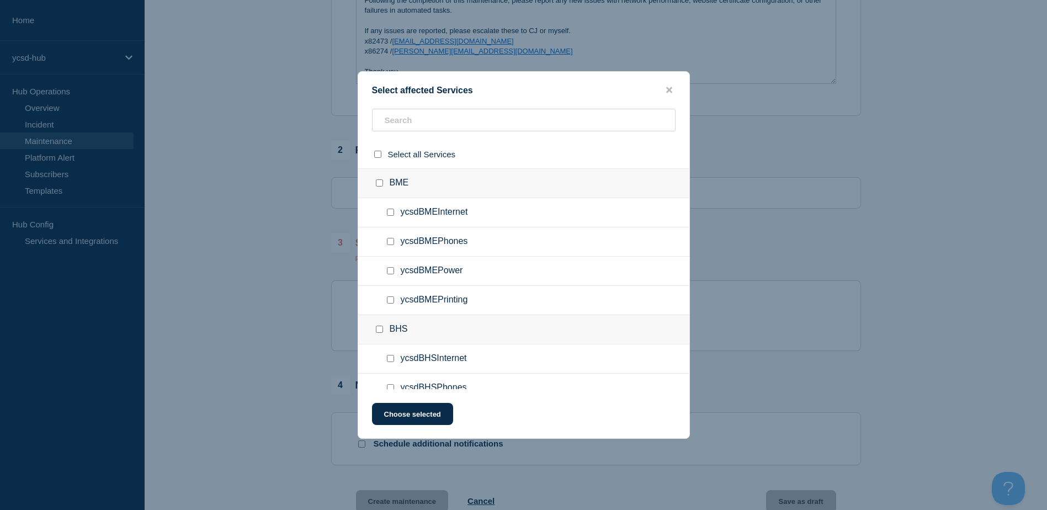
checkbox input "false"
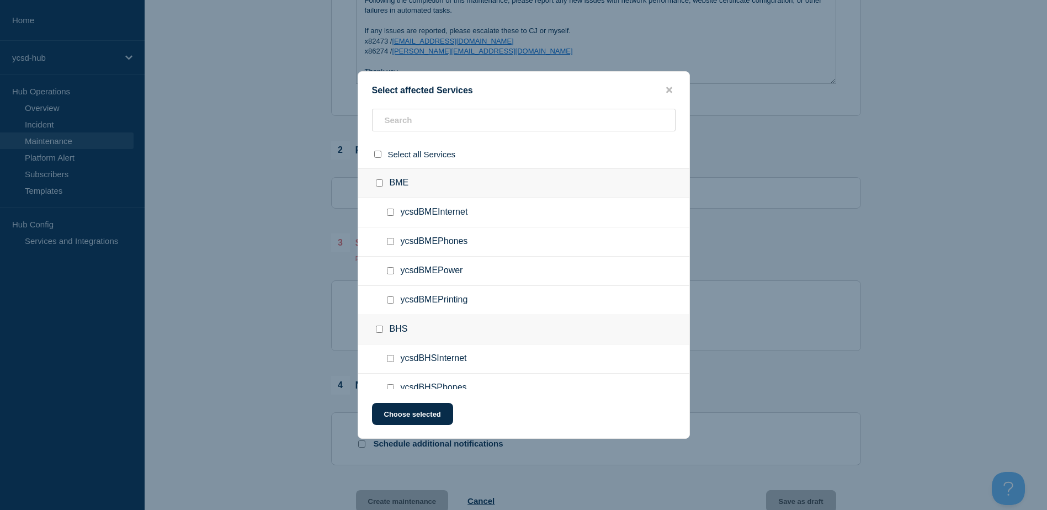
checkbox input "false"
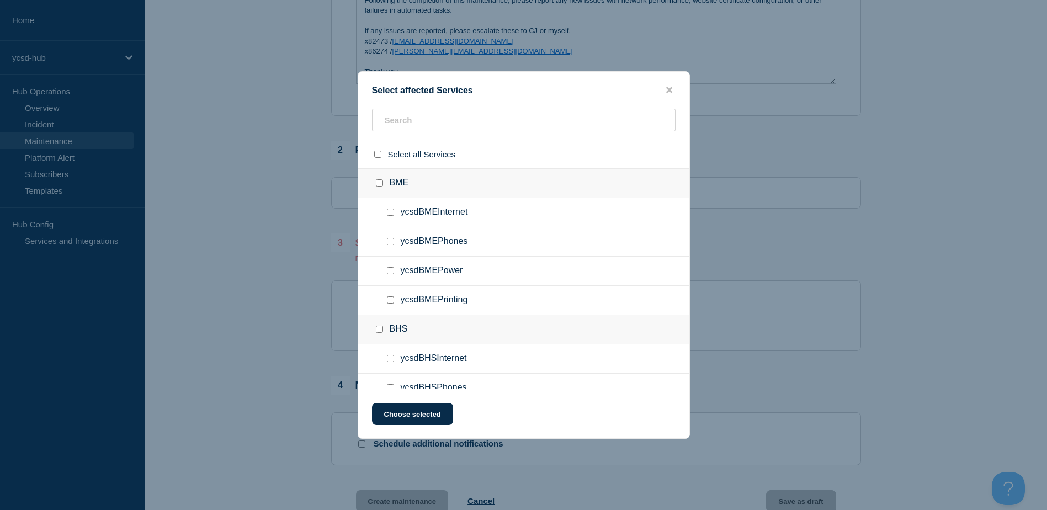
checkbox input "false"
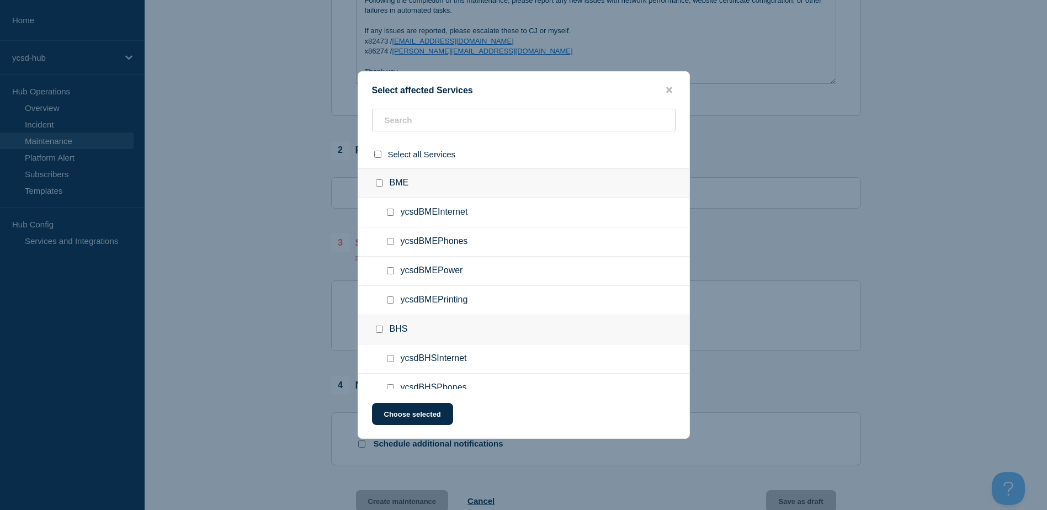
checkbox input "false"
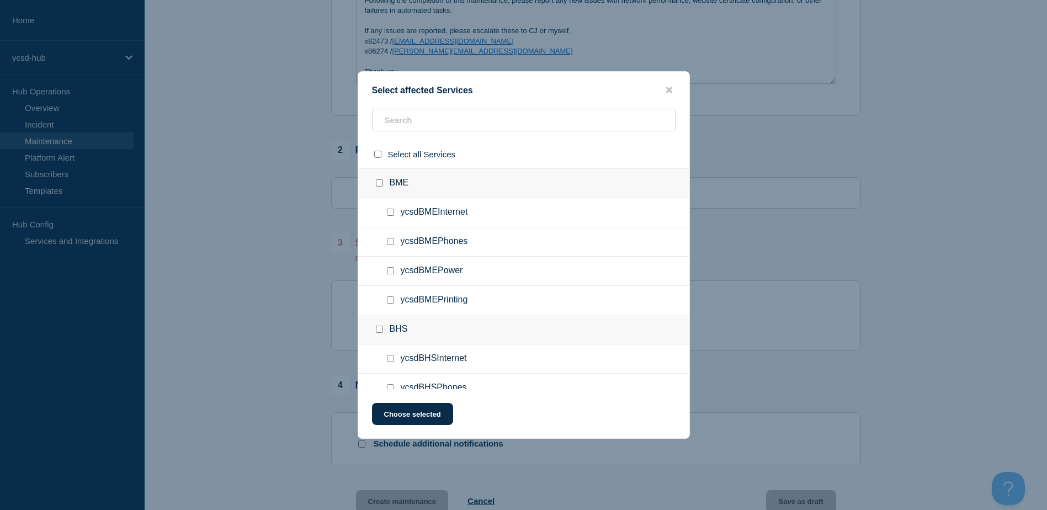
checkbox input "false"
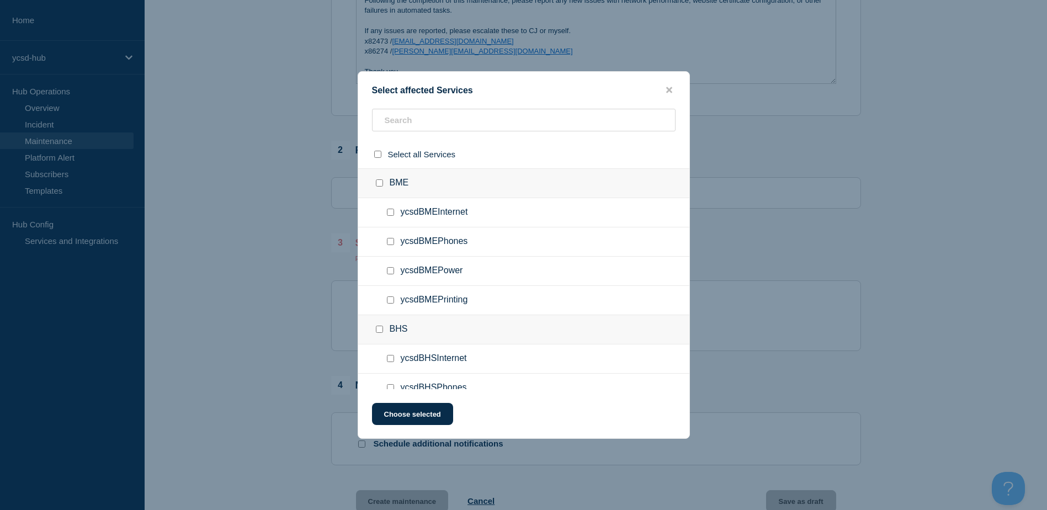
checkbox input "false"
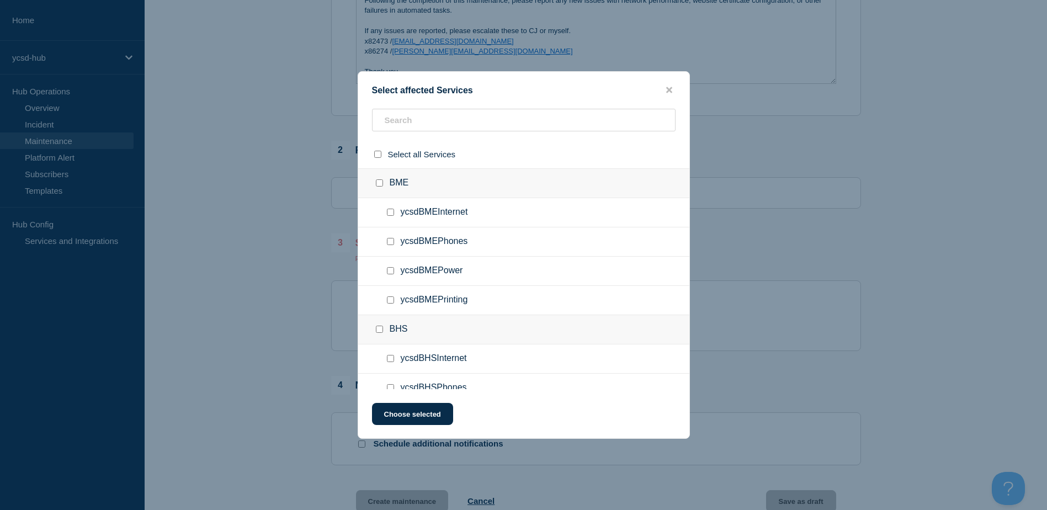
checkbox input "false"
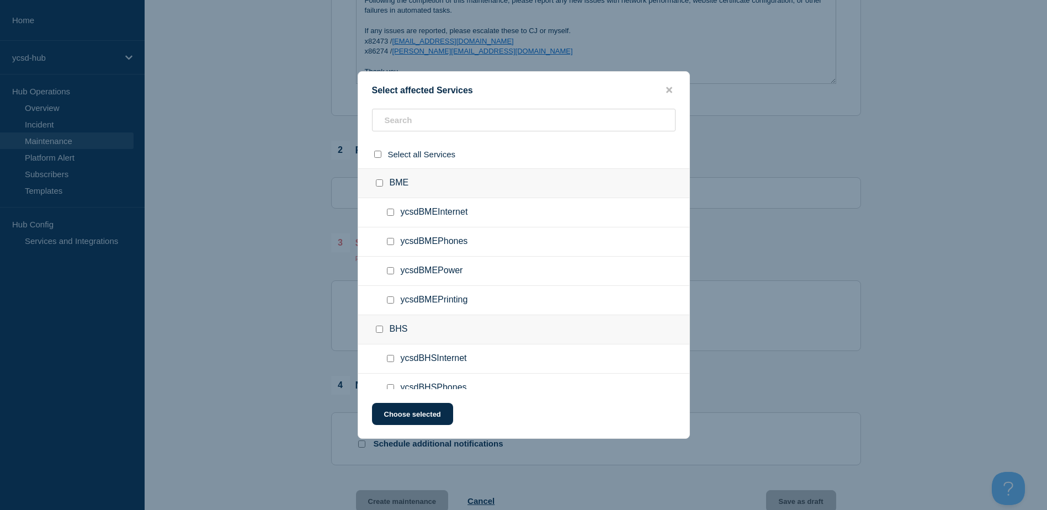
checkbox input "false"
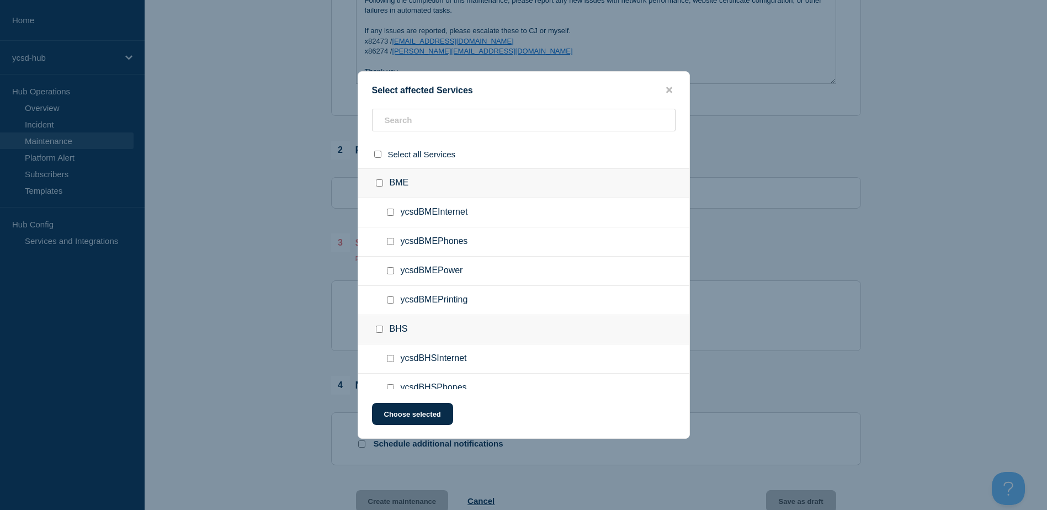
checkbox input "false"
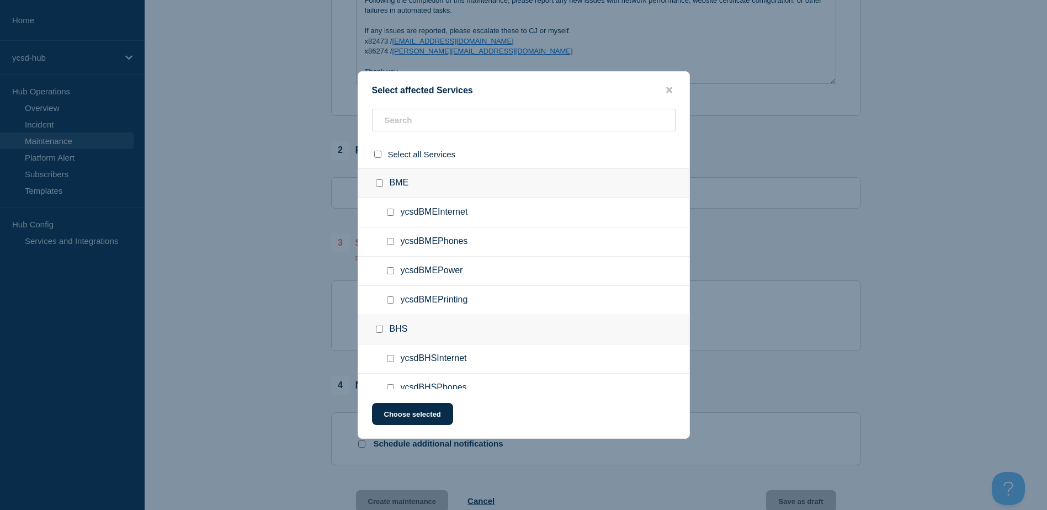
checkbox input "false"
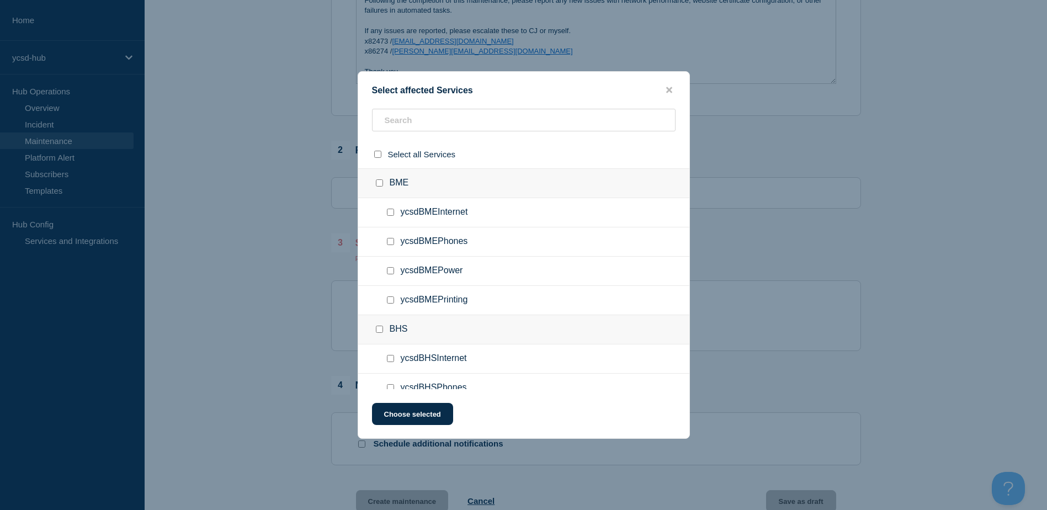
checkbox input "false"
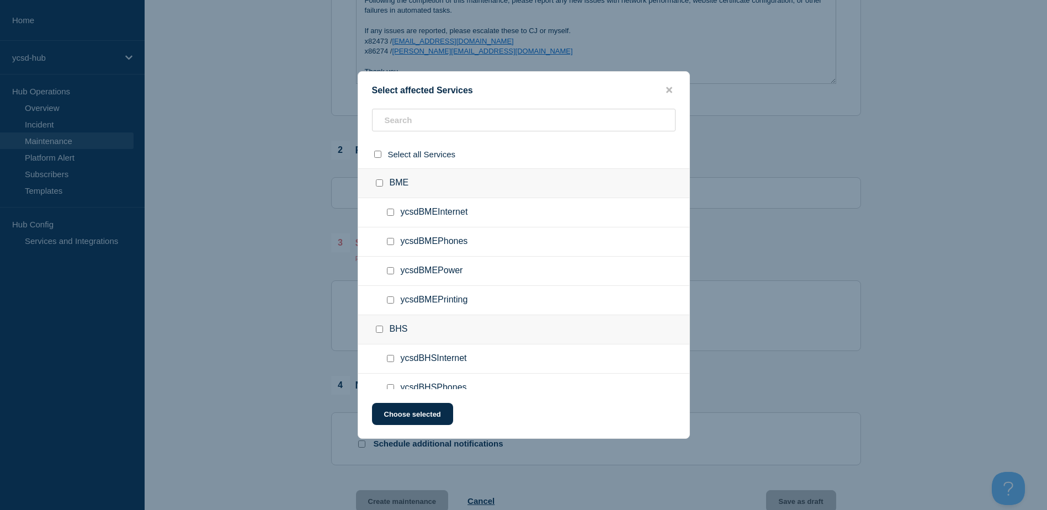
checkbox input "false"
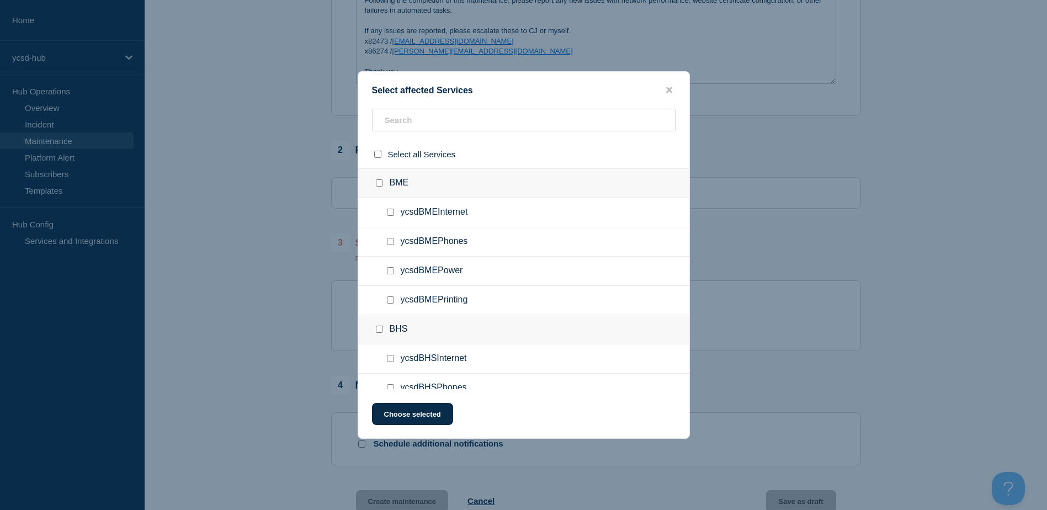
checkbox input "false"
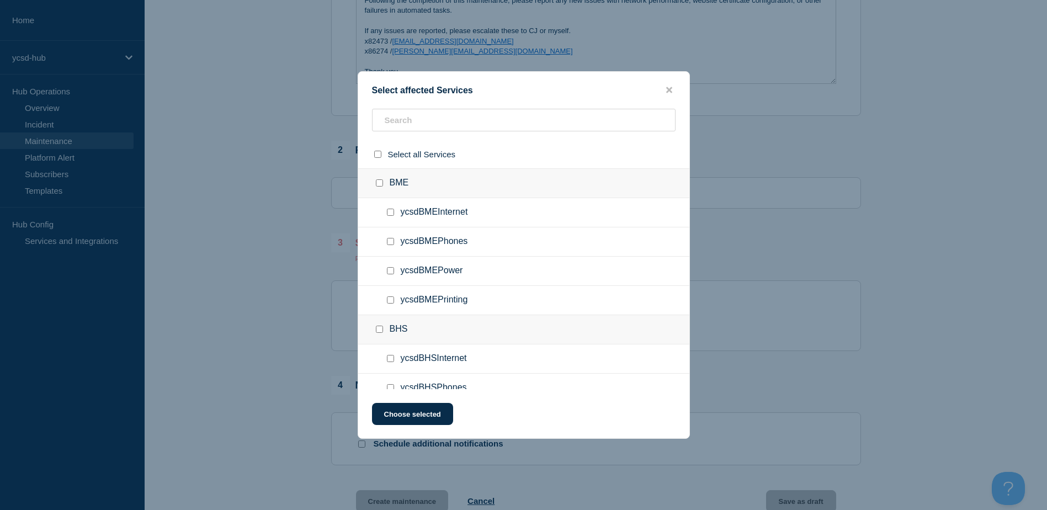
checkbox input "false"
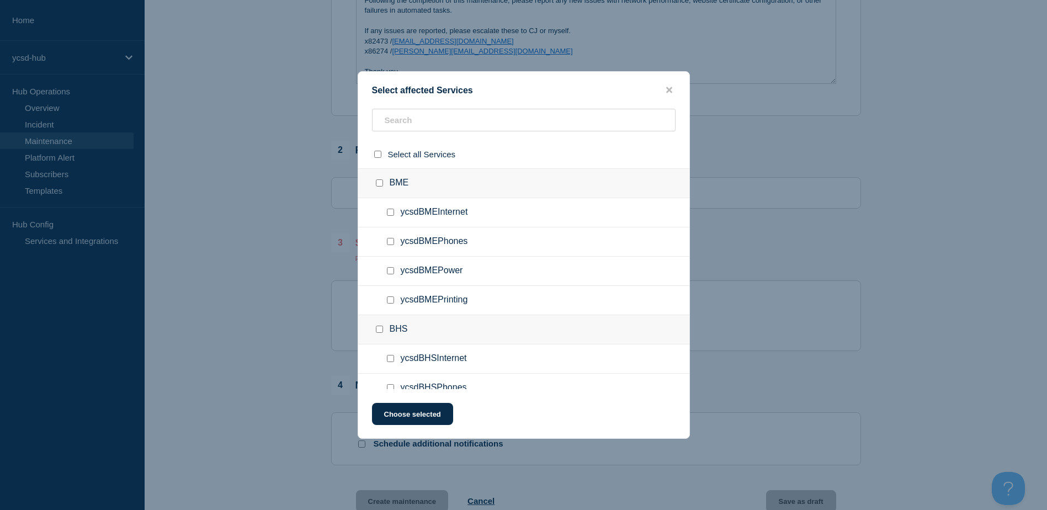
checkbox input "false"
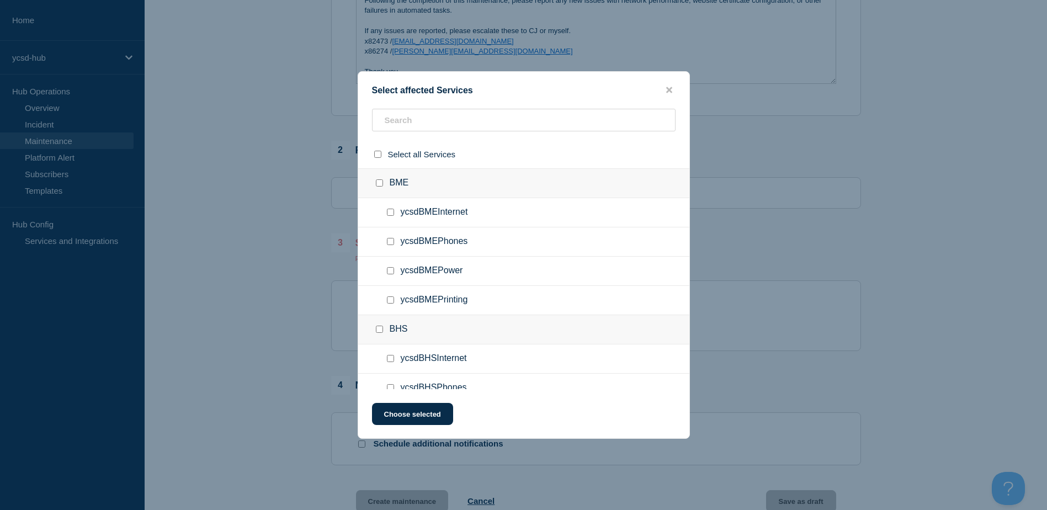
checkbox input "false"
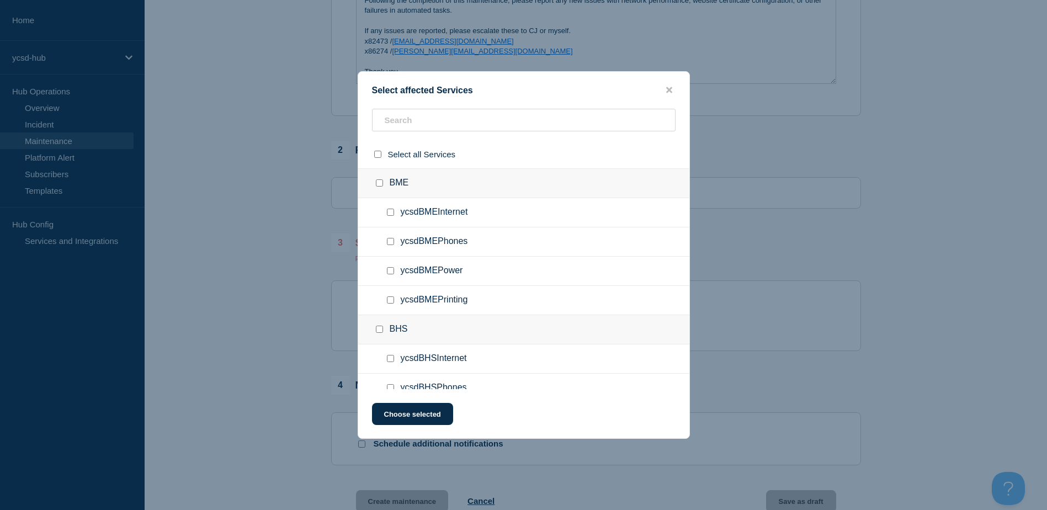
checkbox input "false"
click at [391, 330] on input "ycsdCORInternet checkbox" at bounding box center [390, 329] width 7 height 7
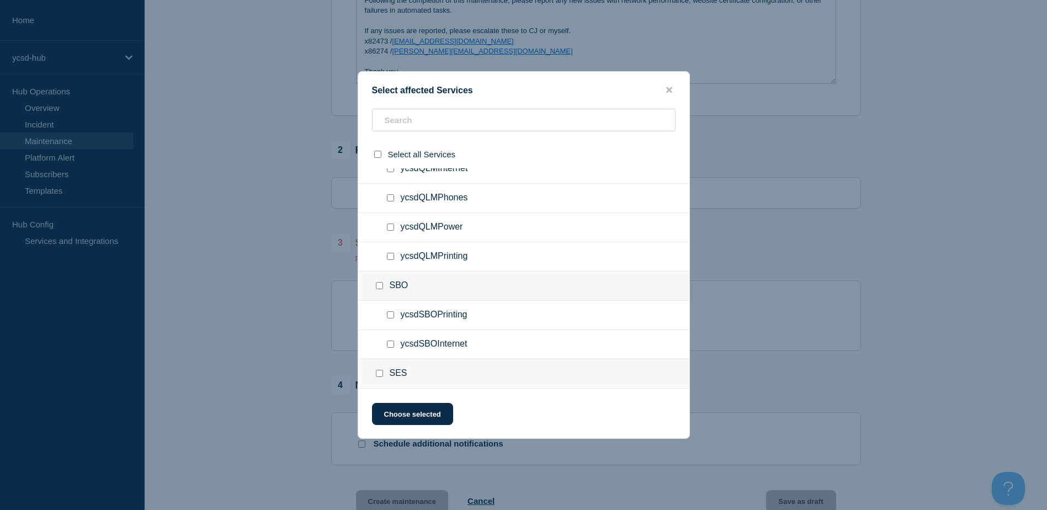
scroll to position [1765, 0]
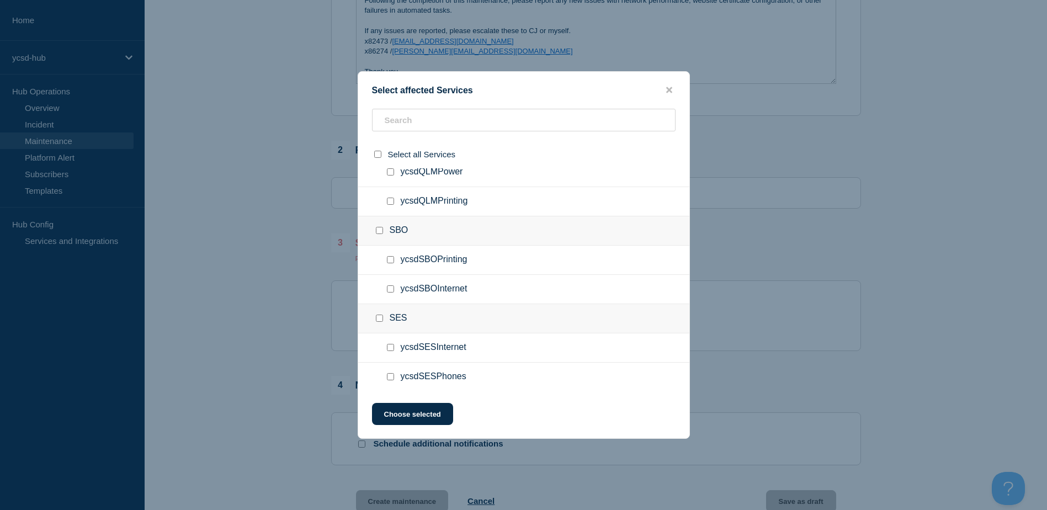
click at [388, 290] on input "ycsdSBOInternet checkbox" at bounding box center [390, 288] width 7 height 7
click at [415, 413] on button "Choose selected" at bounding box center [412, 414] width 81 height 22
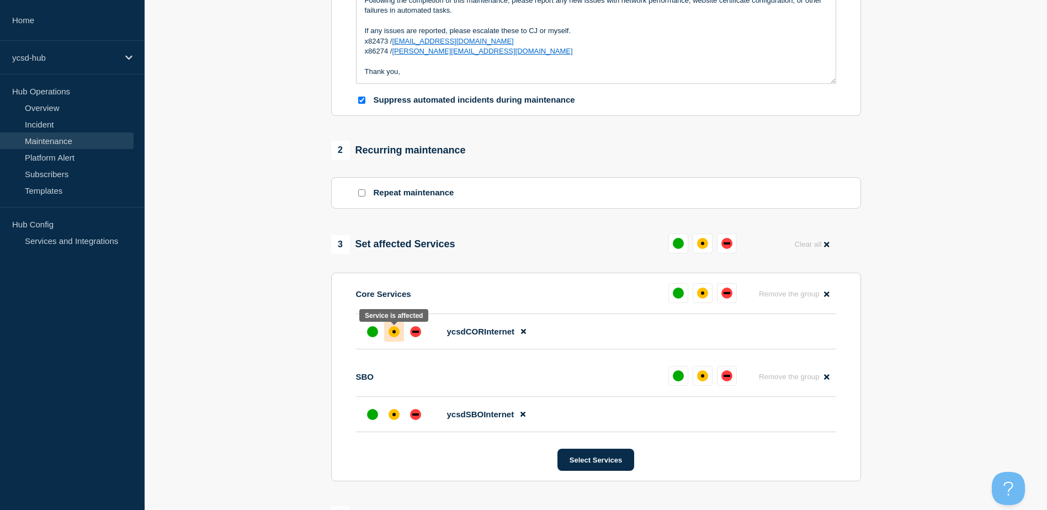
click at [397, 335] on div "affected" at bounding box center [393, 331] width 11 height 11
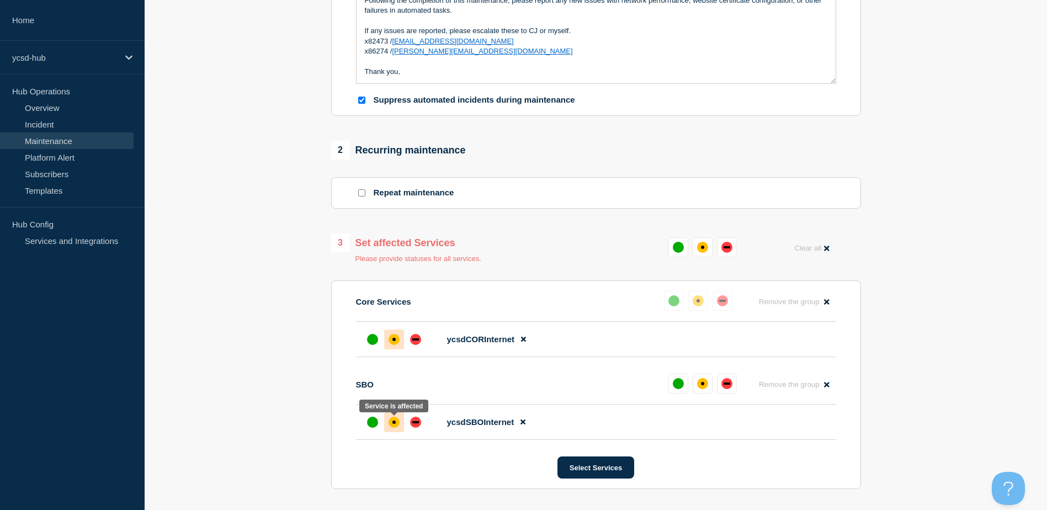
click at [394, 424] on div "affected" at bounding box center [393, 421] width 3 height 3
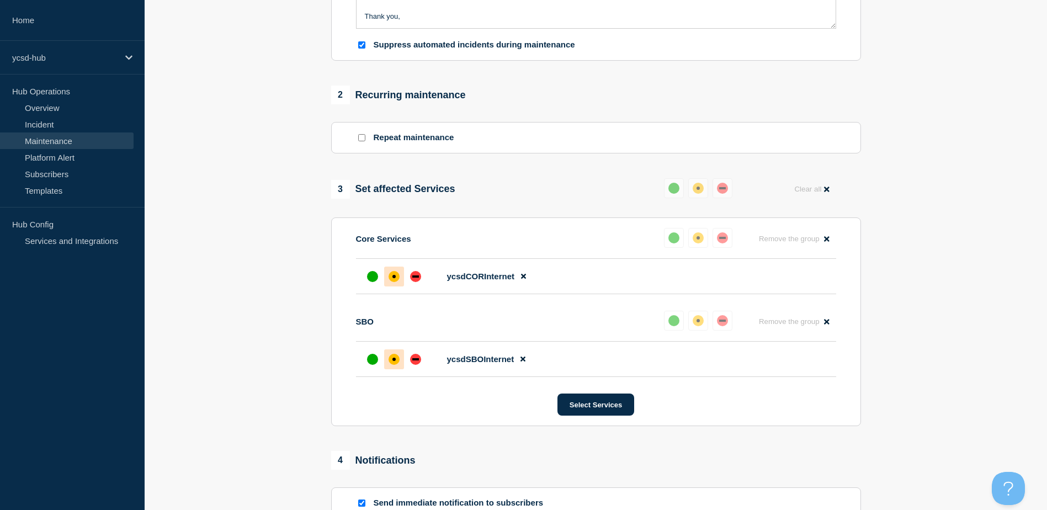
scroll to position [593, 0]
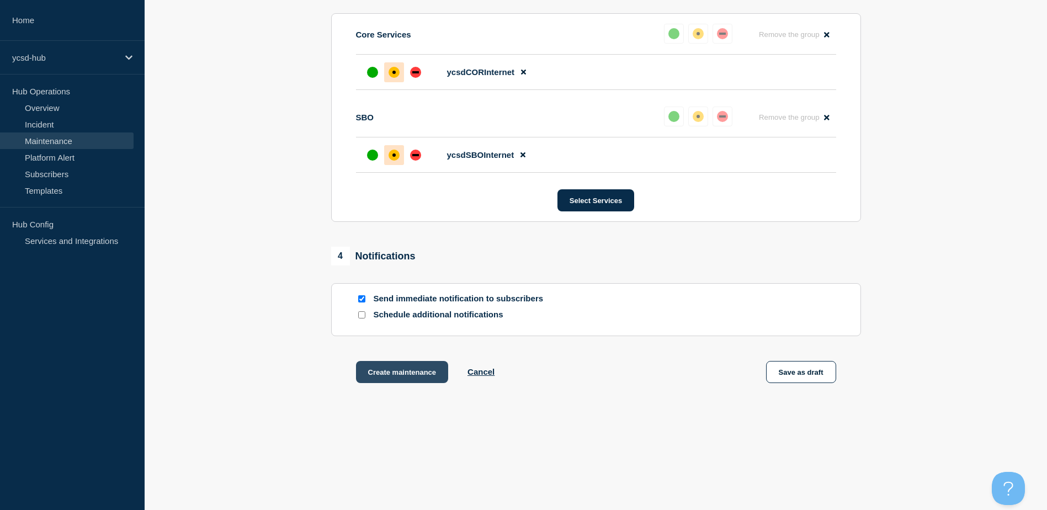
click at [387, 379] on button "Create maintenance" at bounding box center [402, 372] width 93 height 22
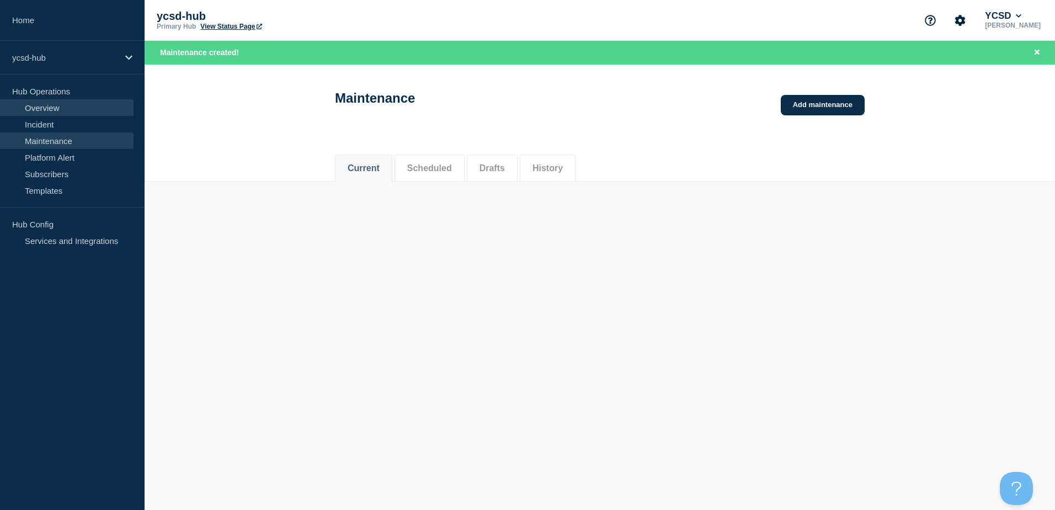
click at [48, 111] on link "Overview" at bounding box center [67, 107] width 134 height 17
